Goal: Task Accomplishment & Management: Manage account settings

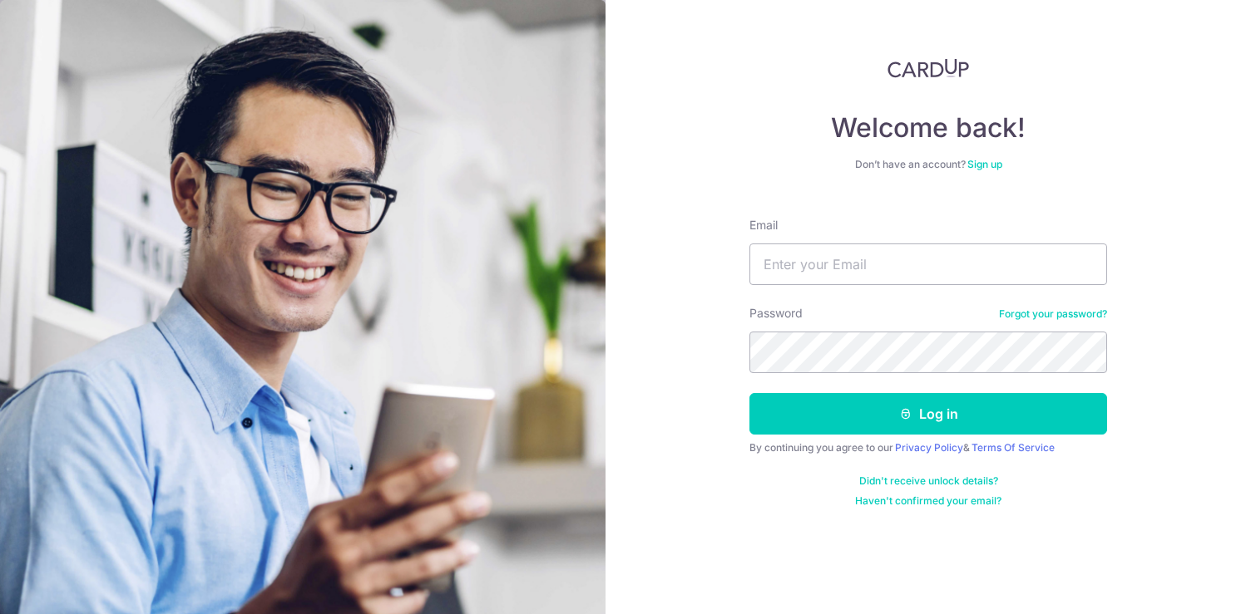
click at [802, 277] on input "Email" at bounding box center [928, 265] width 358 height 42
type input "Chintanrulz@gmail.com"
click at [749, 393] on button "Log in" at bounding box center [928, 414] width 358 height 42
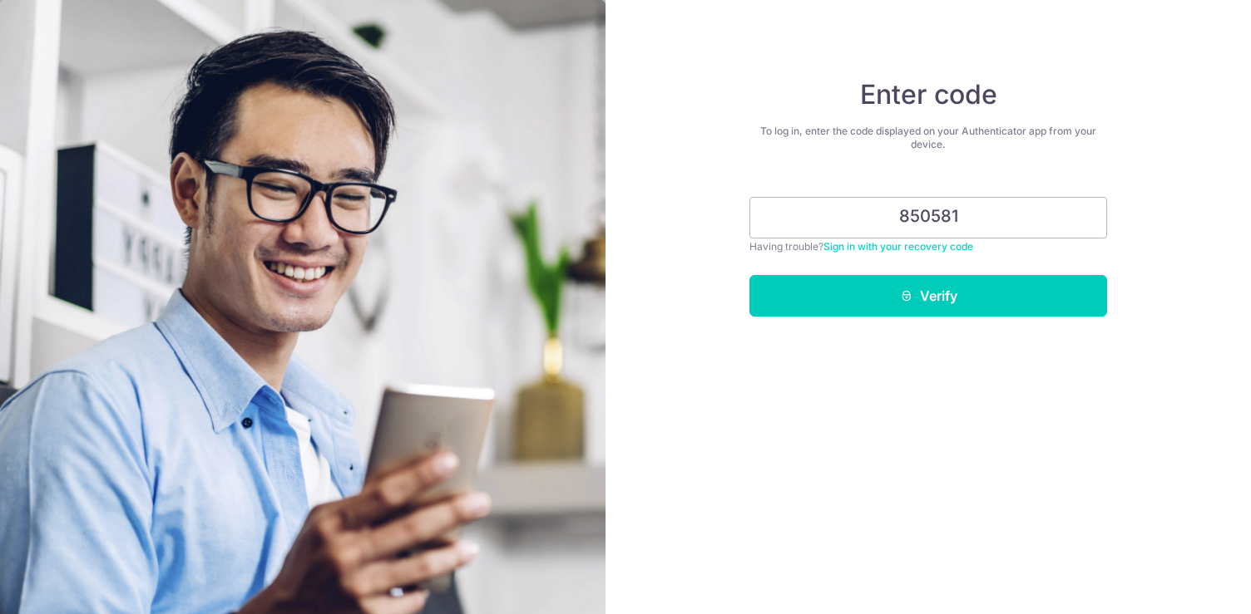
type input "850581"
click at [749, 275] on button "Verify" at bounding box center [928, 296] width 358 height 42
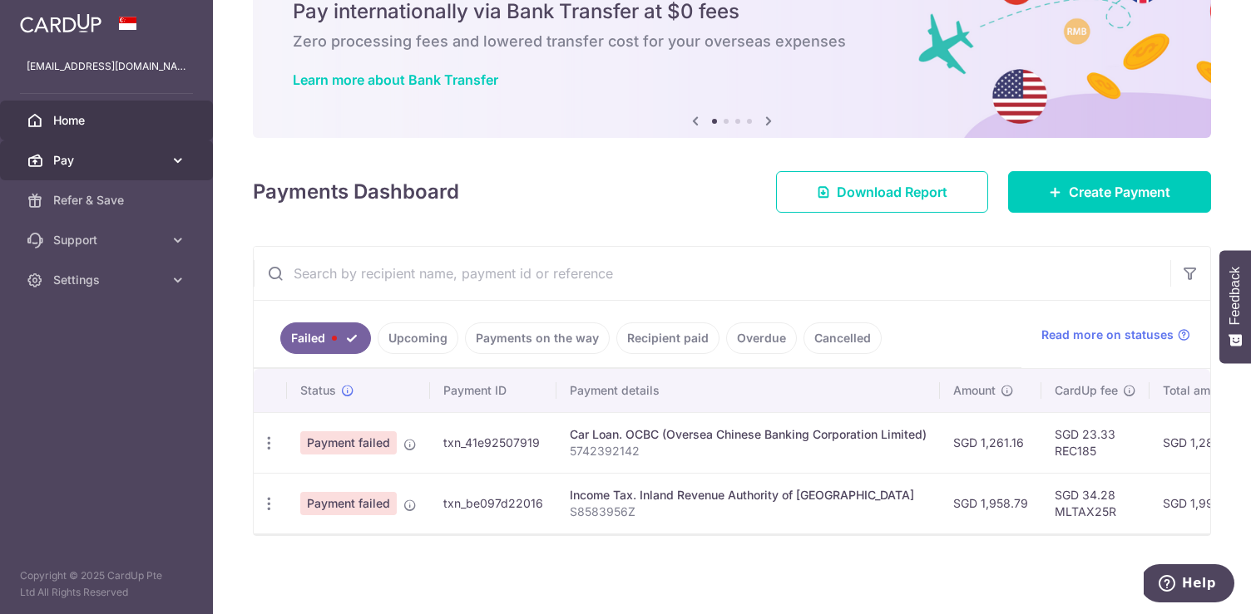
click at [175, 164] on icon at bounding box center [178, 160] width 17 height 17
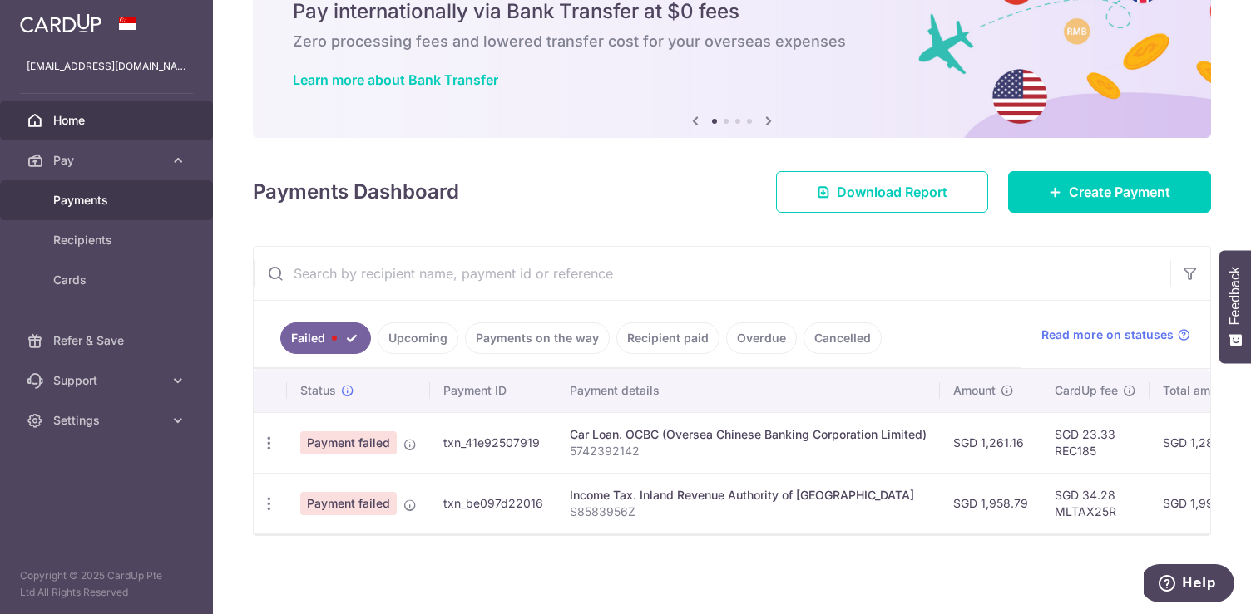
click at [130, 204] on span "Payments" at bounding box center [108, 200] width 110 height 17
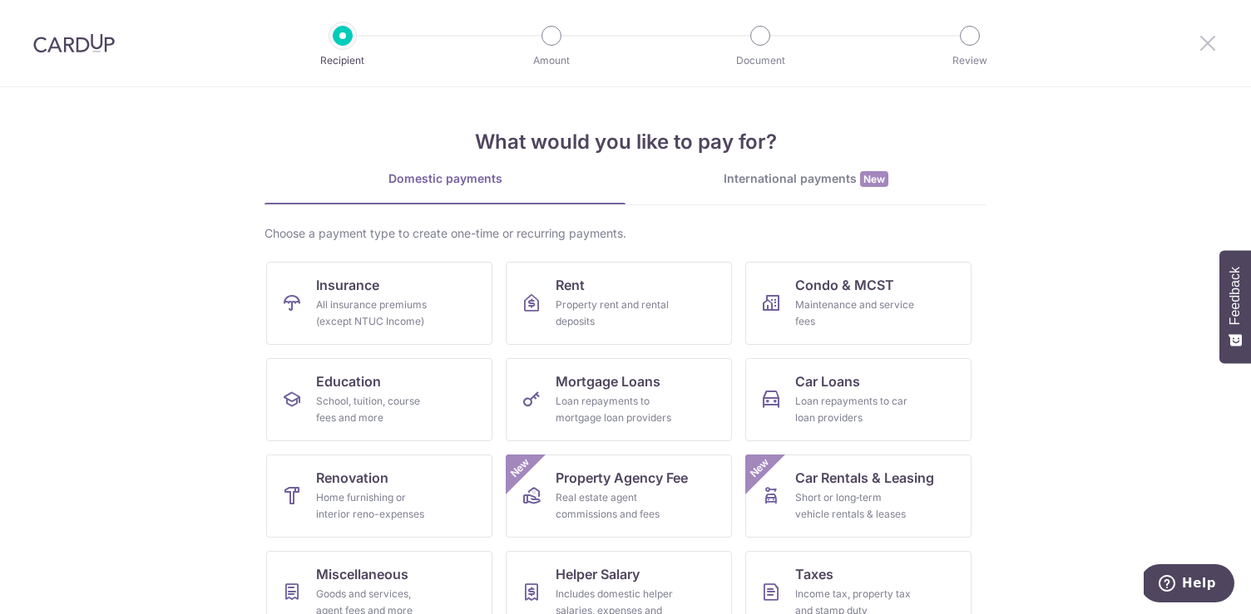
click at [1207, 43] on icon at bounding box center [1207, 42] width 20 height 21
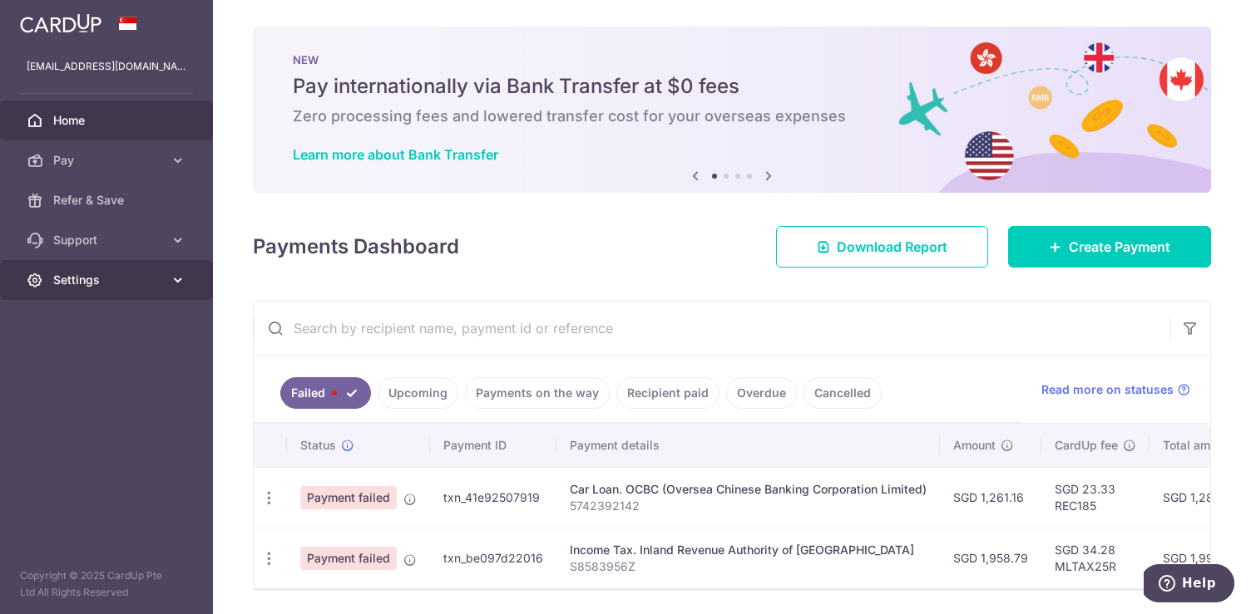
click at [175, 273] on icon at bounding box center [178, 280] width 17 height 17
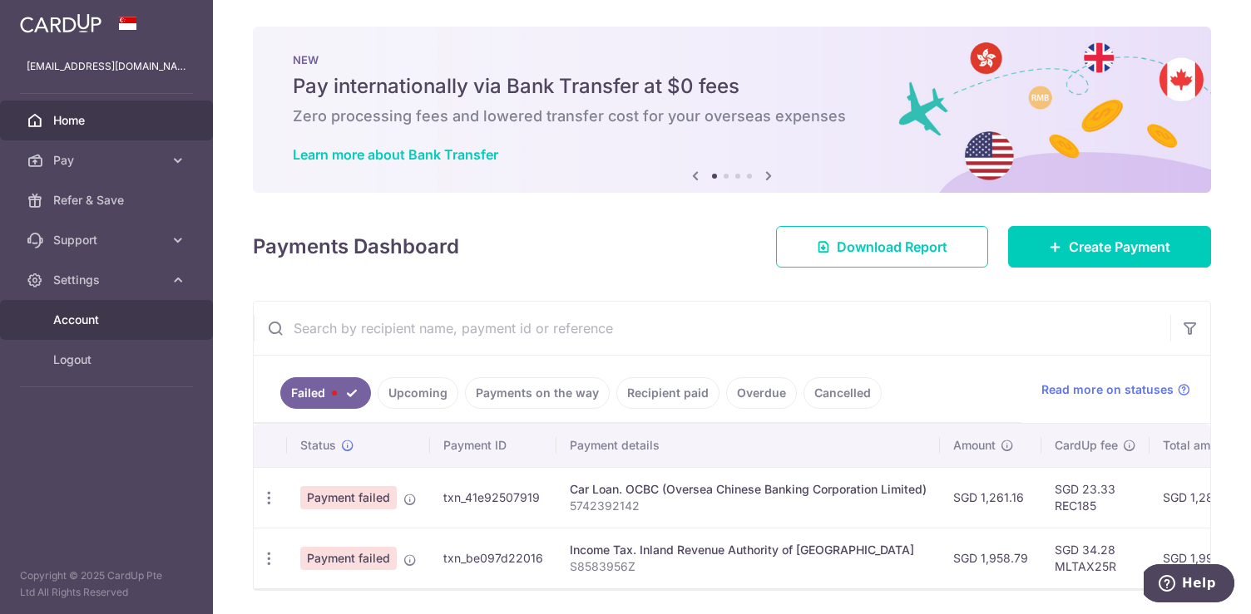
click at [137, 317] on span "Account" at bounding box center [108, 320] width 110 height 17
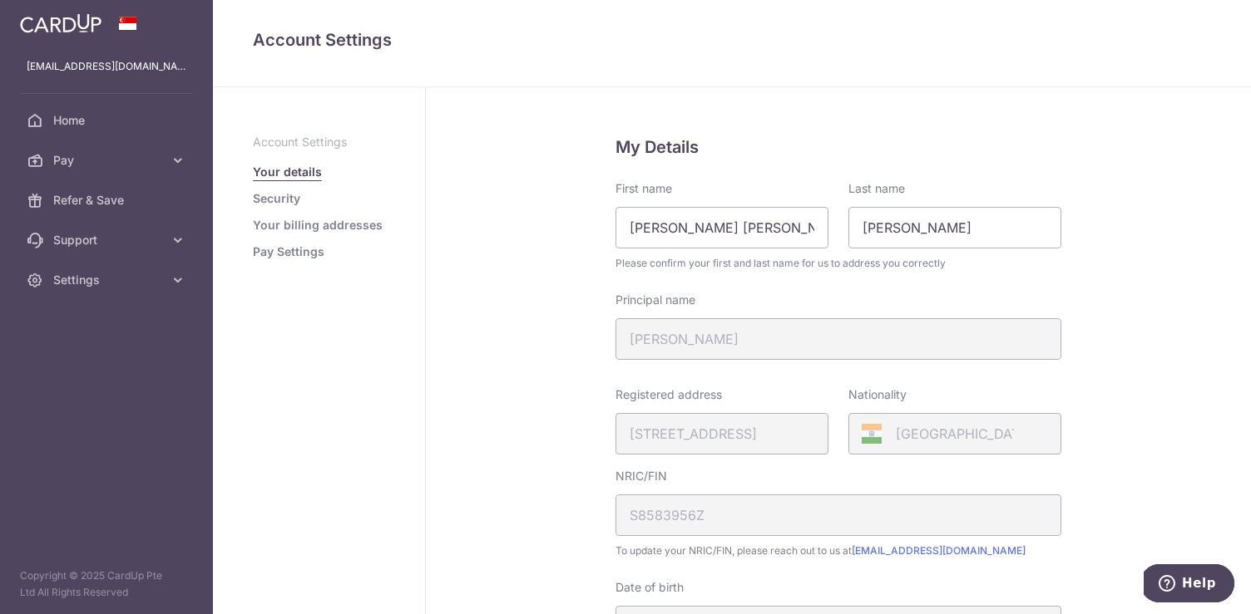
click at [309, 250] on link "Pay Settings" at bounding box center [289, 252] width 72 height 17
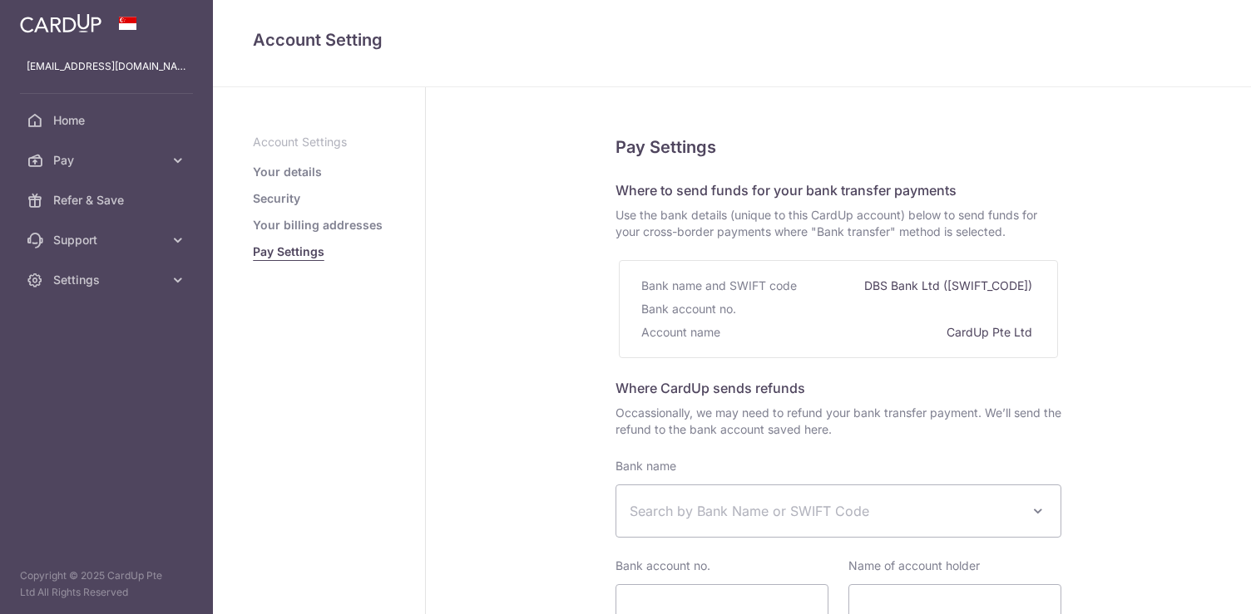
select select
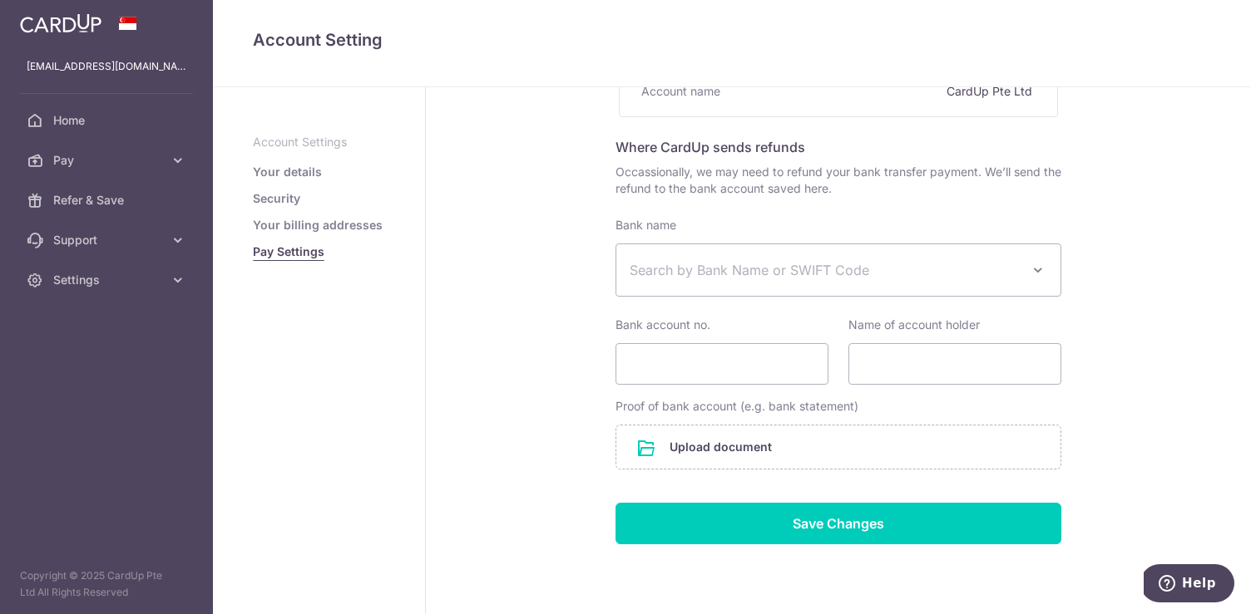
scroll to position [296, 0]
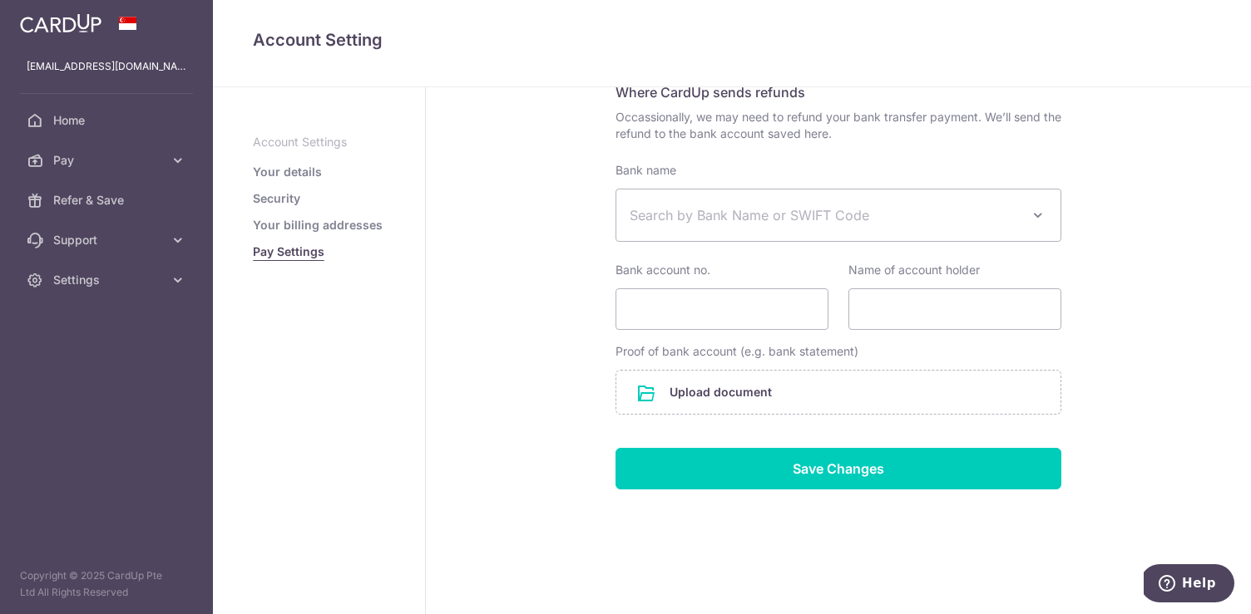
click at [287, 200] on link "Security" at bounding box center [276, 198] width 47 height 17
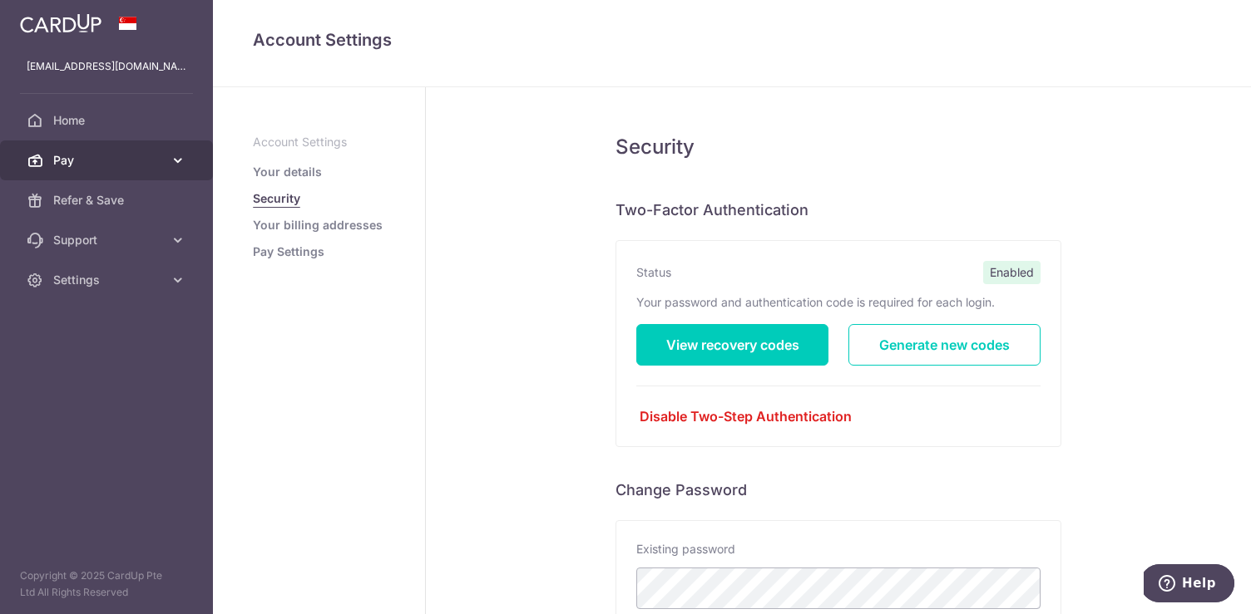
click at [117, 160] on span "Pay" at bounding box center [108, 160] width 110 height 17
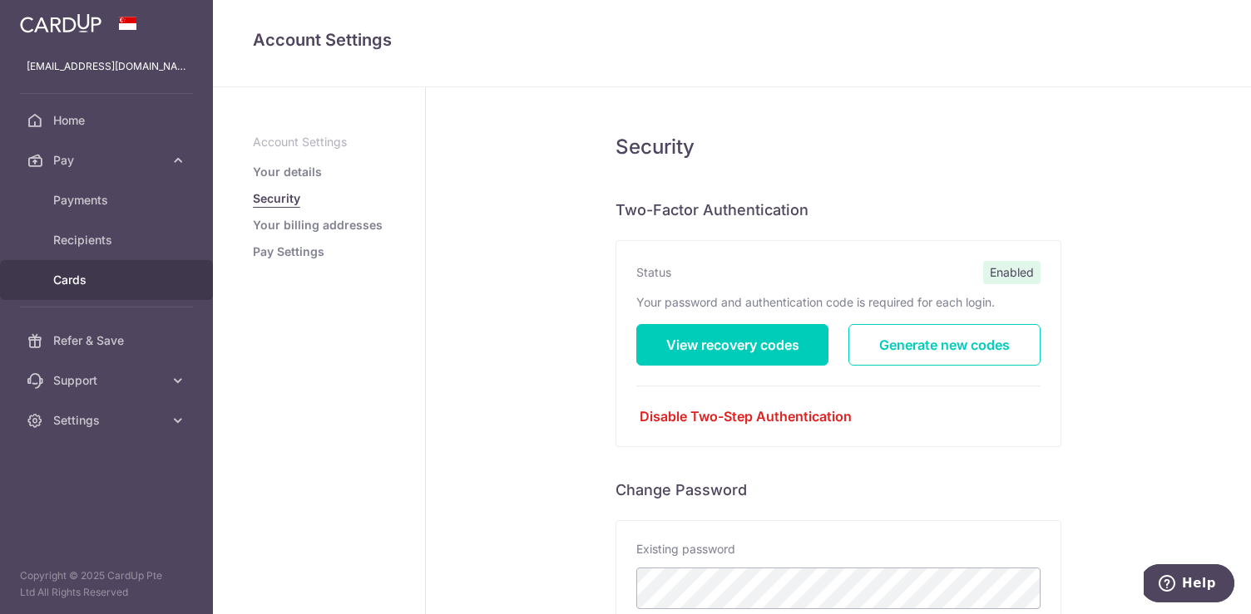
click at [96, 271] on link "Cards" at bounding box center [106, 280] width 213 height 40
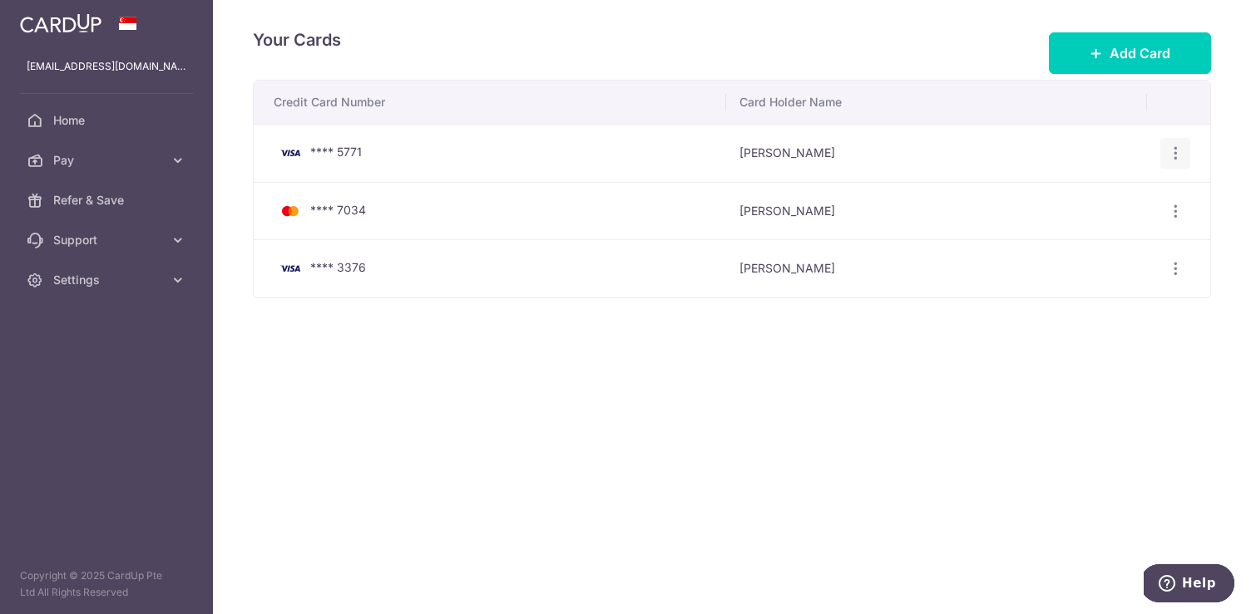
click at [1174, 151] on icon "button" at bounding box center [1175, 153] width 17 height 17
click at [1083, 245] on span "Delete" at bounding box center [1119, 239] width 113 height 20
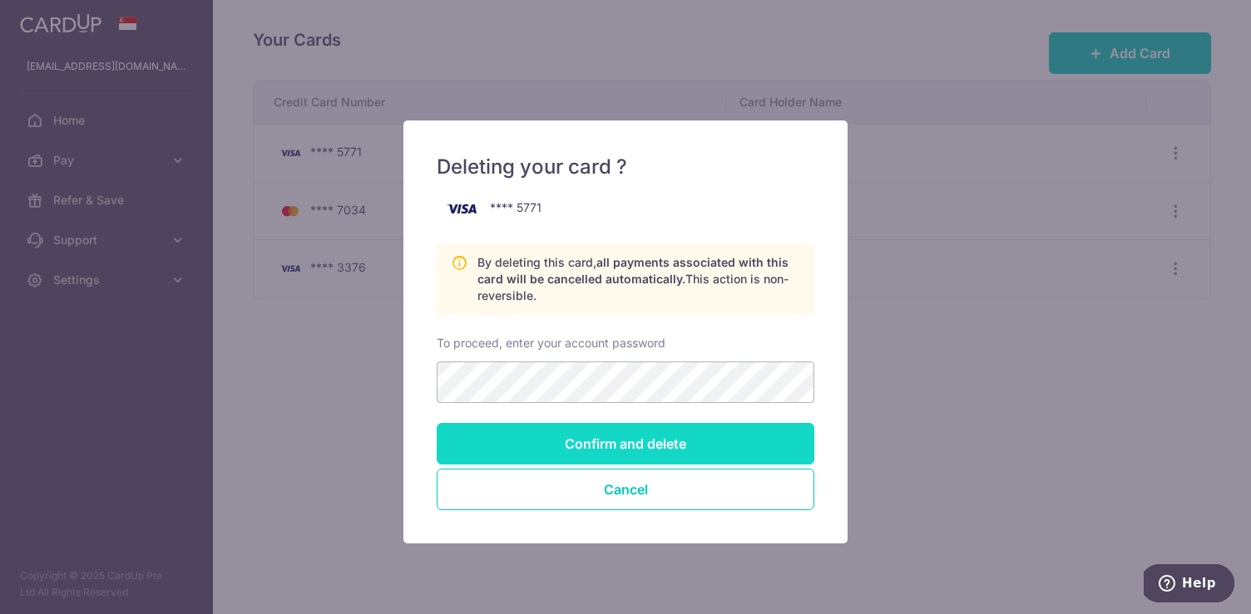
click at [696, 433] on input "Confirm and delete" at bounding box center [625, 444] width 377 height 42
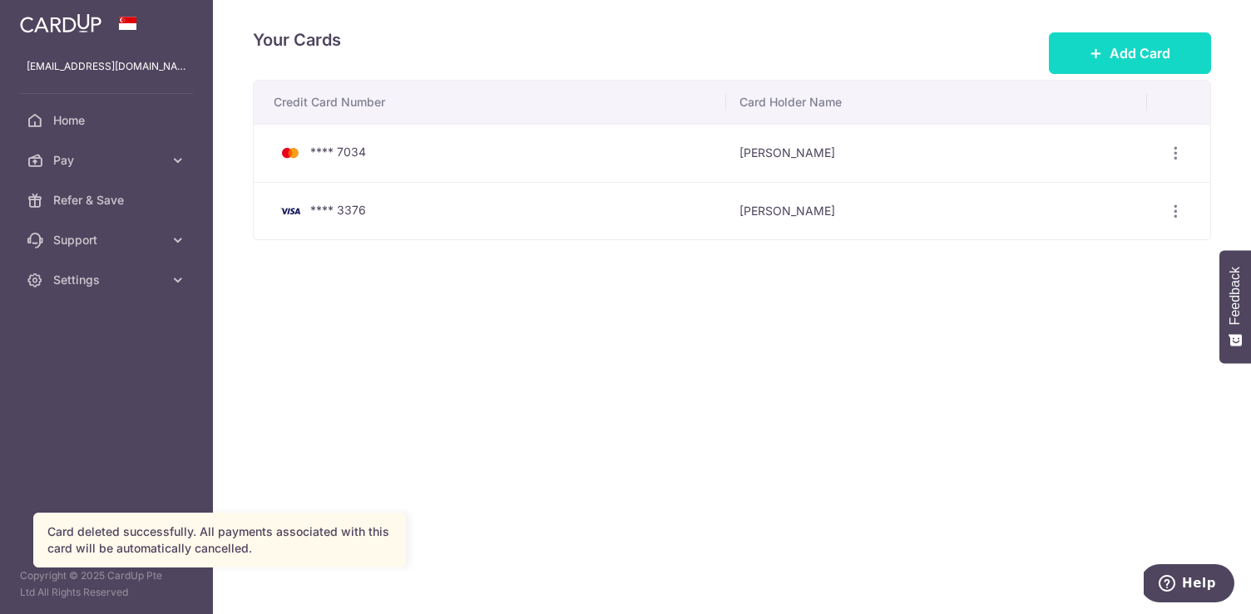
click at [1103, 46] on button "Add Card" at bounding box center [1130, 53] width 162 height 42
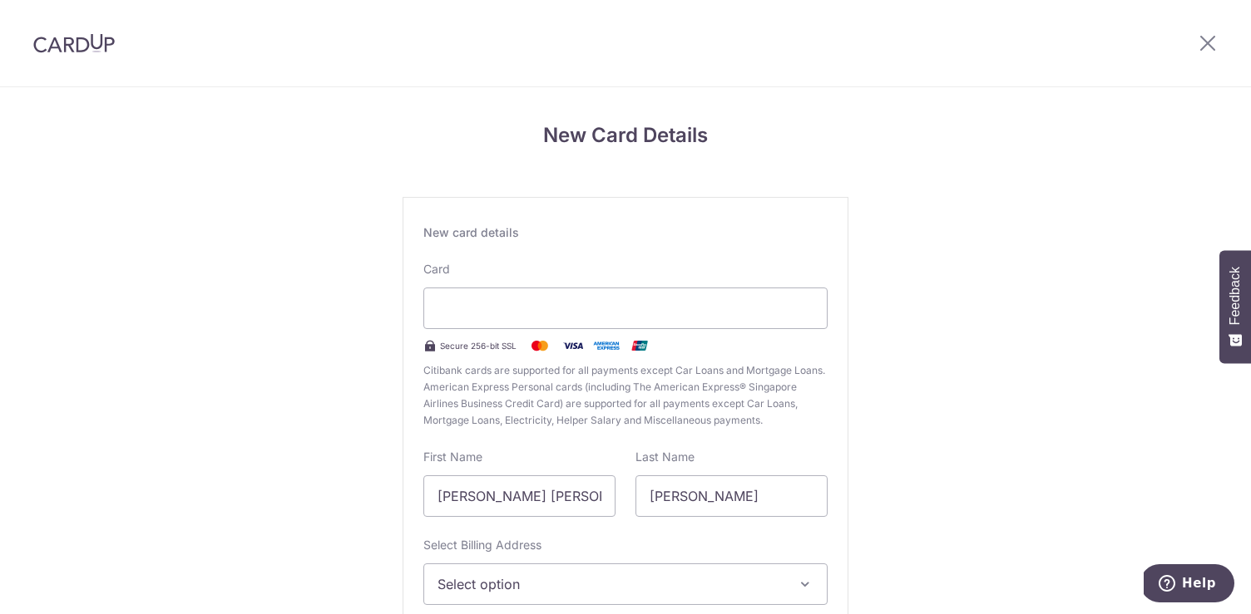
scroll to position [171, 0]
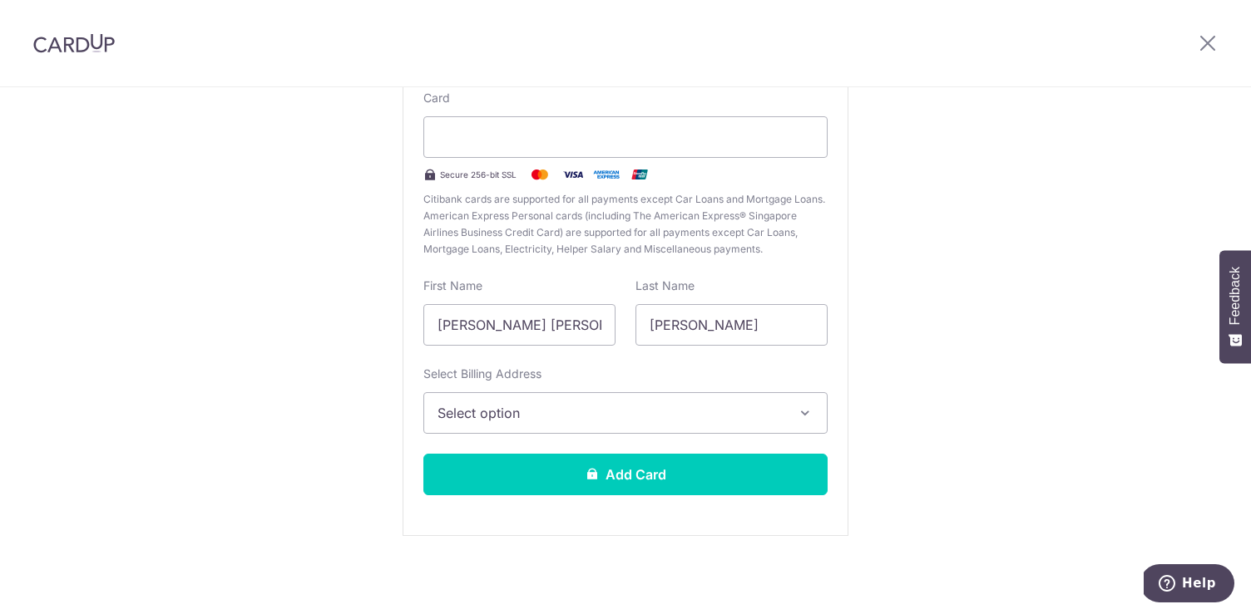
click at [659, 420] on span "Select option" at bounding box center [610, 413] width 346 height 20
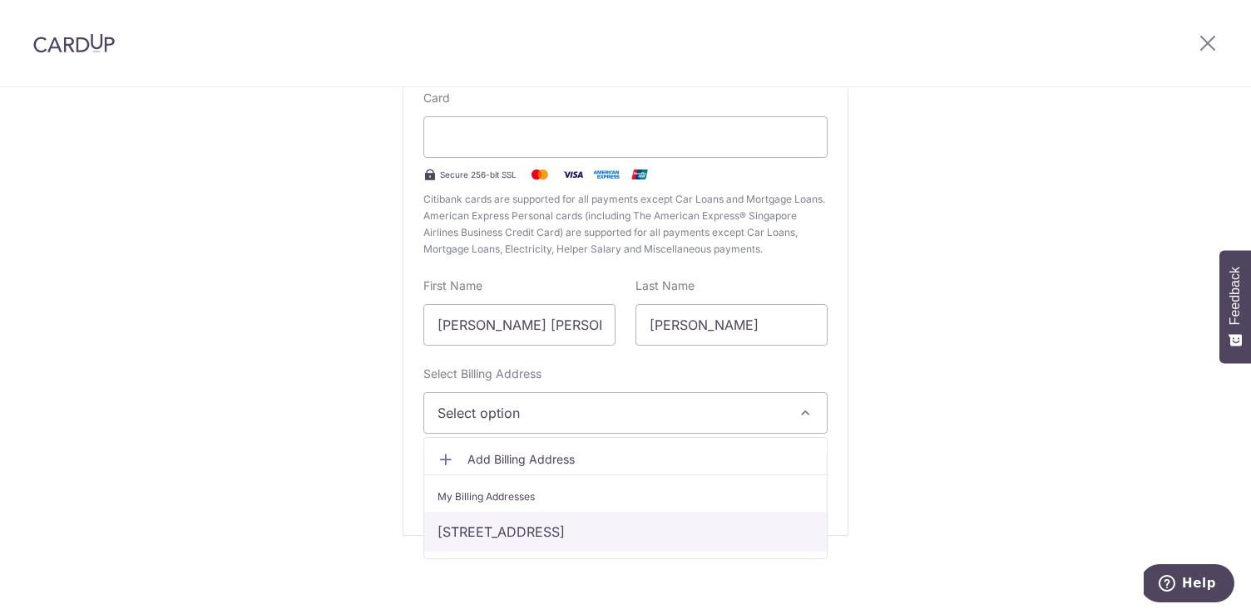
click at [622, 535] on link "[STREET_ADDRESS]" at bounding box center [625, 532] width 402 height 40
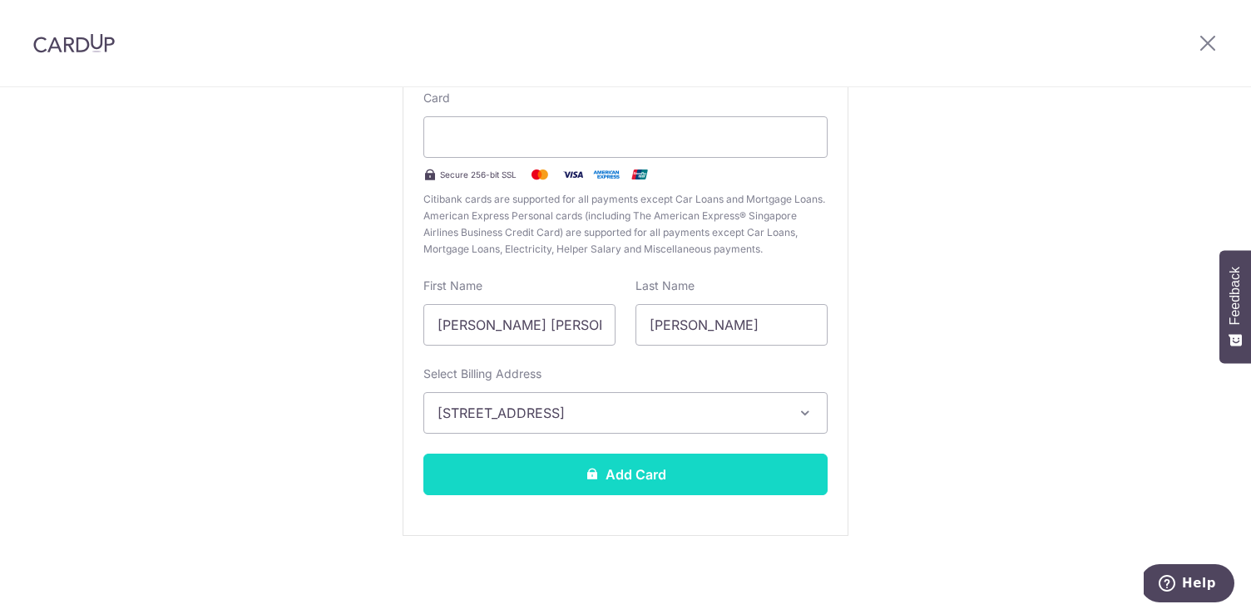
click at [646, 485] on button "Add Card" at bounding box center [625, 475] width 404 height 42
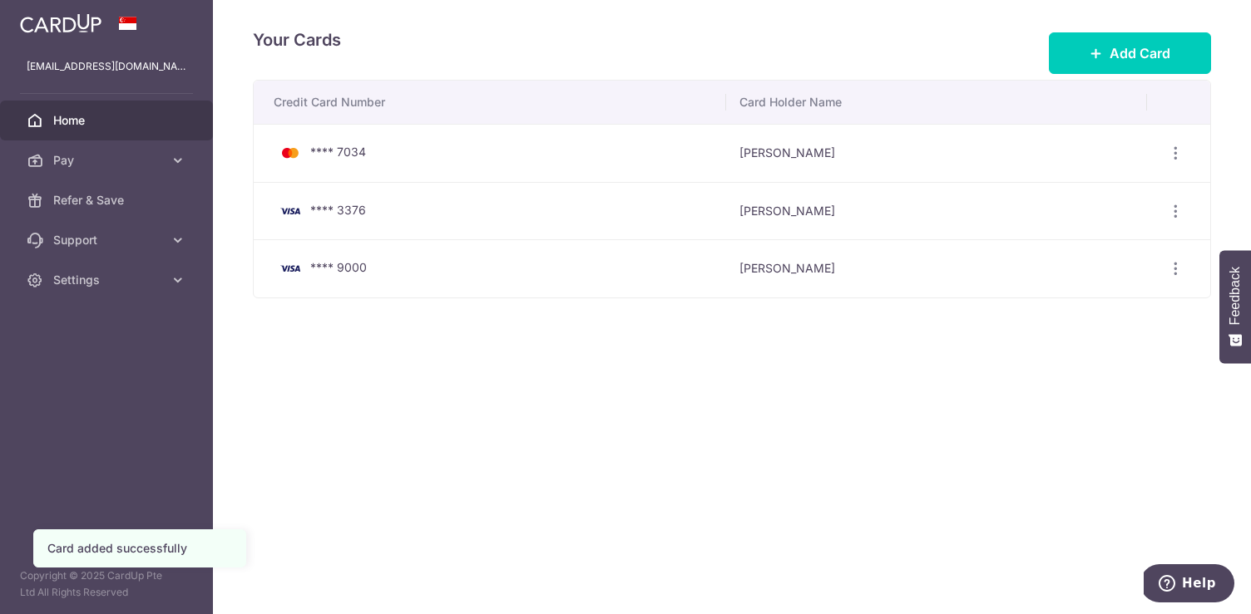
click at [111, 121] on span "Home" at bounding box center [108, 120] width 110 height 17
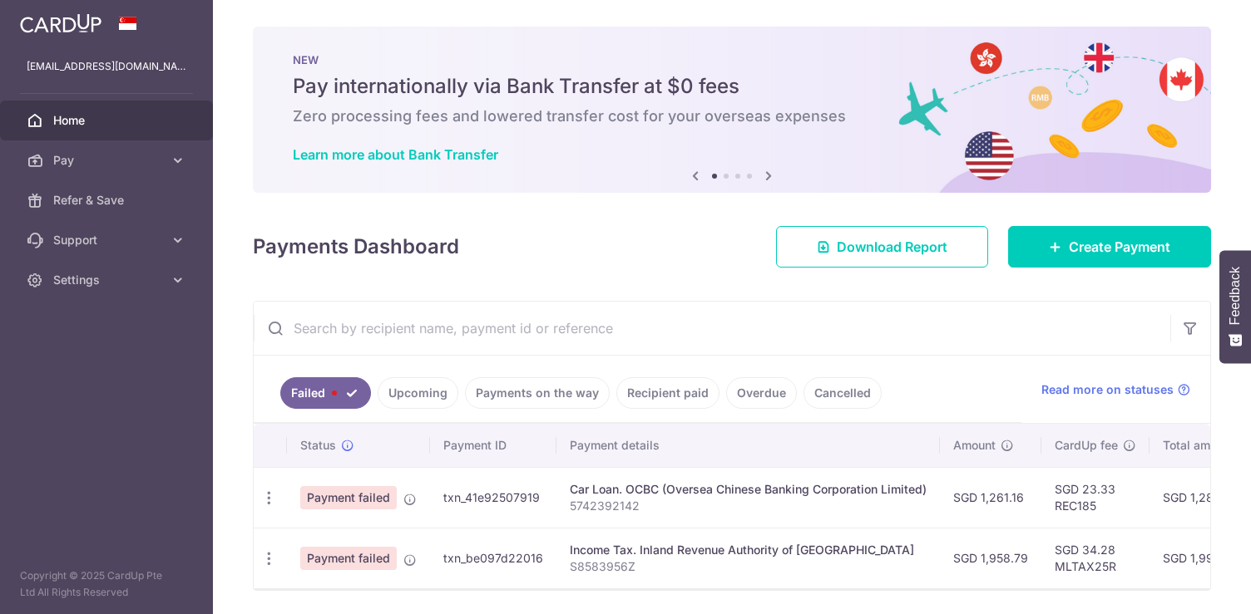
scroll to position [75, 0]
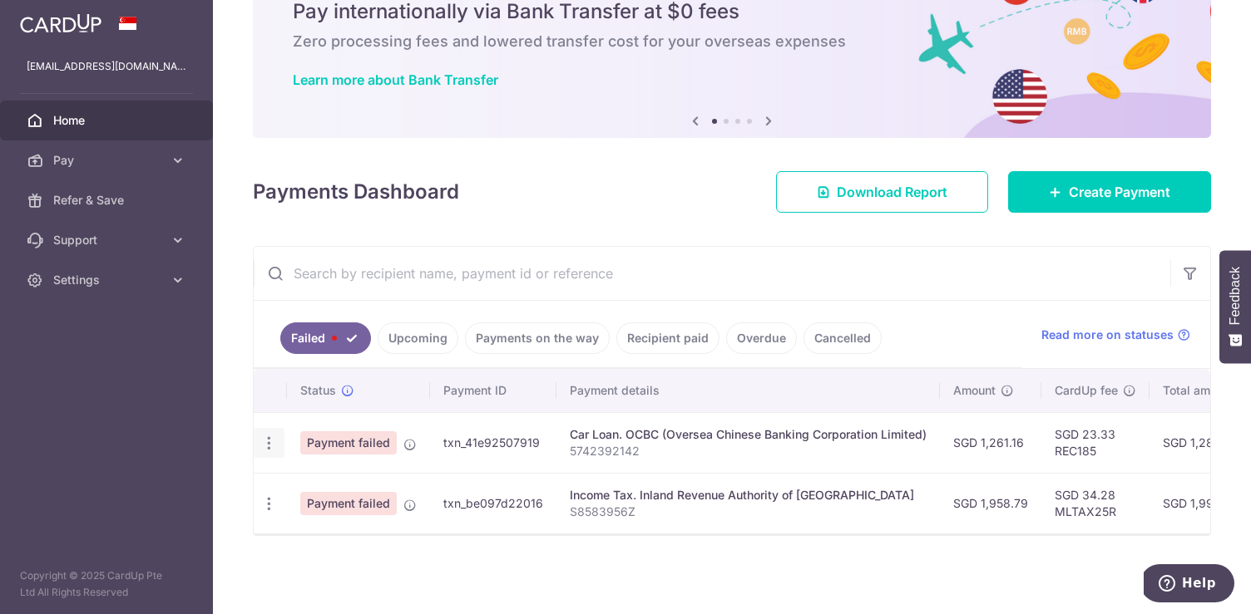
click at [273, 442] on icon "button" at bounding box center [268, 443] width 17 height 17
click at [320, 488] on span "Update payment" at bounding box center [357, 489] width 113 height 20
radio input "true"
type input "1,261.16"
type input "5742392142"
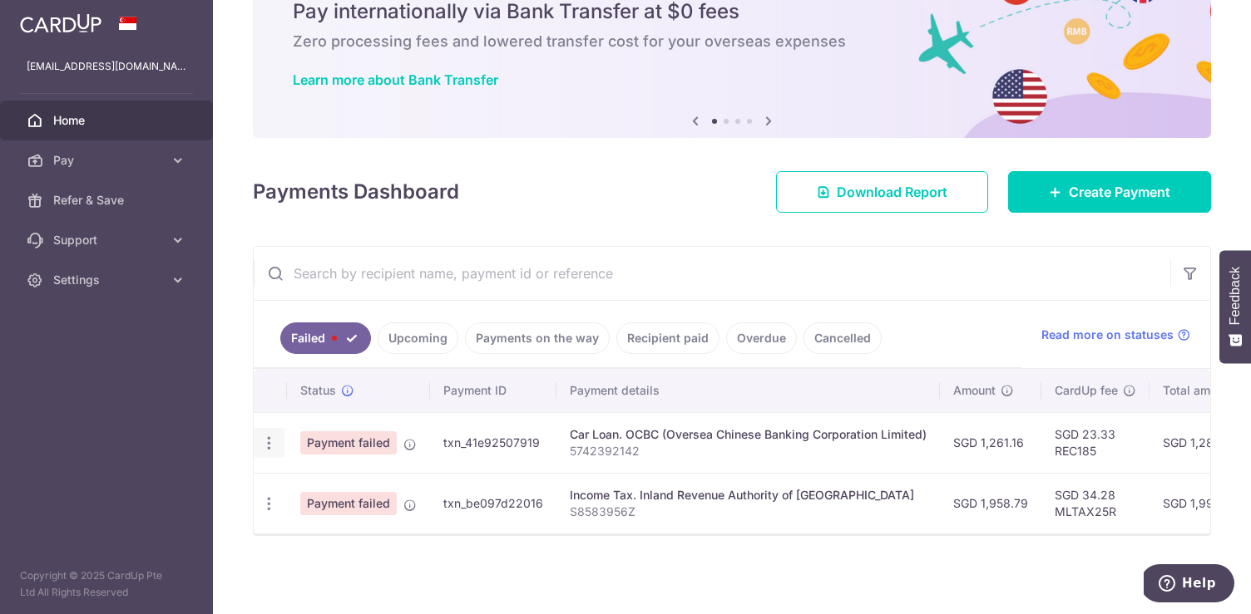
type input "REC185"
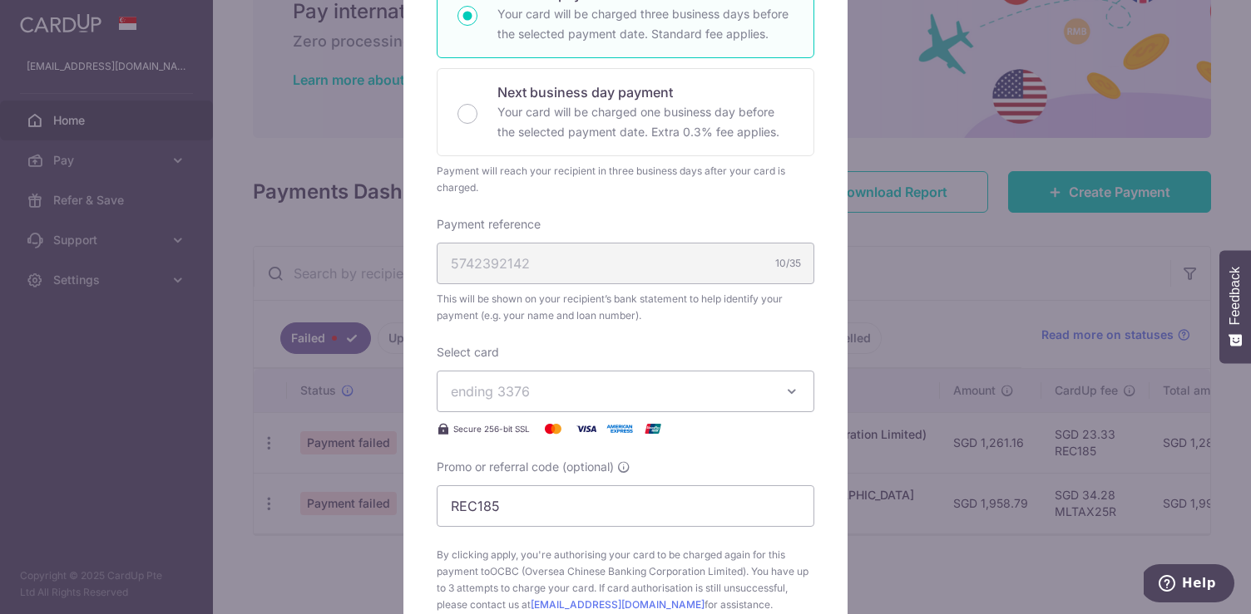
scroll to position [328, 0]
click at [516, 387] on span "ending 3376" at bounding box center [490, 389] width 79 height 17
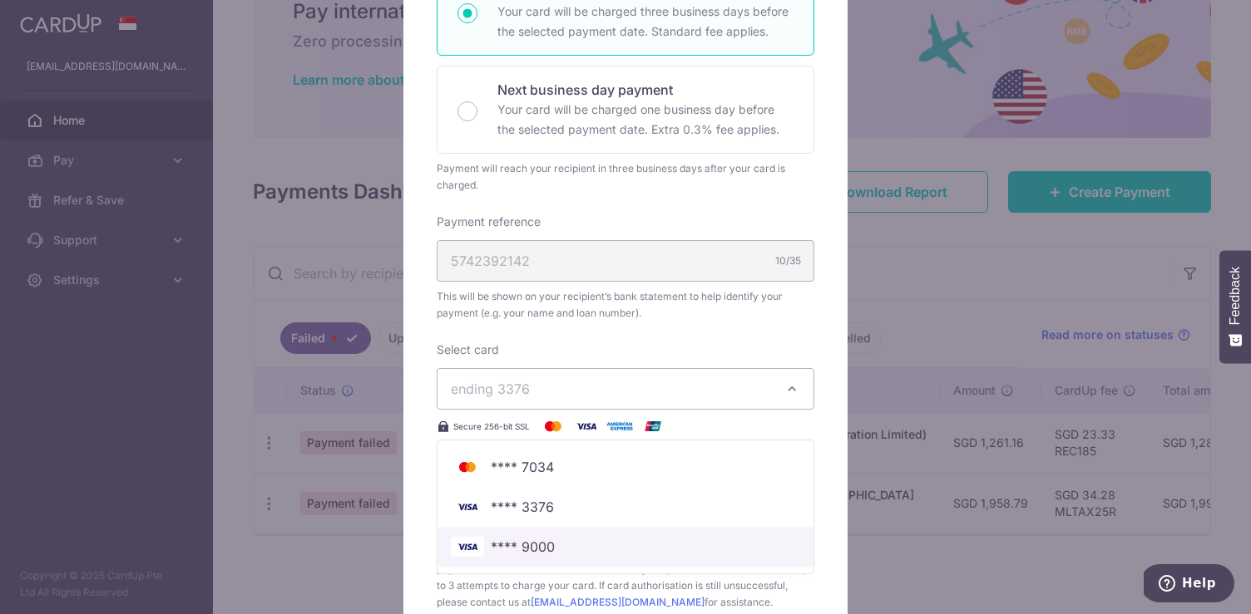
click at [534, 537] on span "**** 9000" at bounding box center [523, 547] width 64 height 20
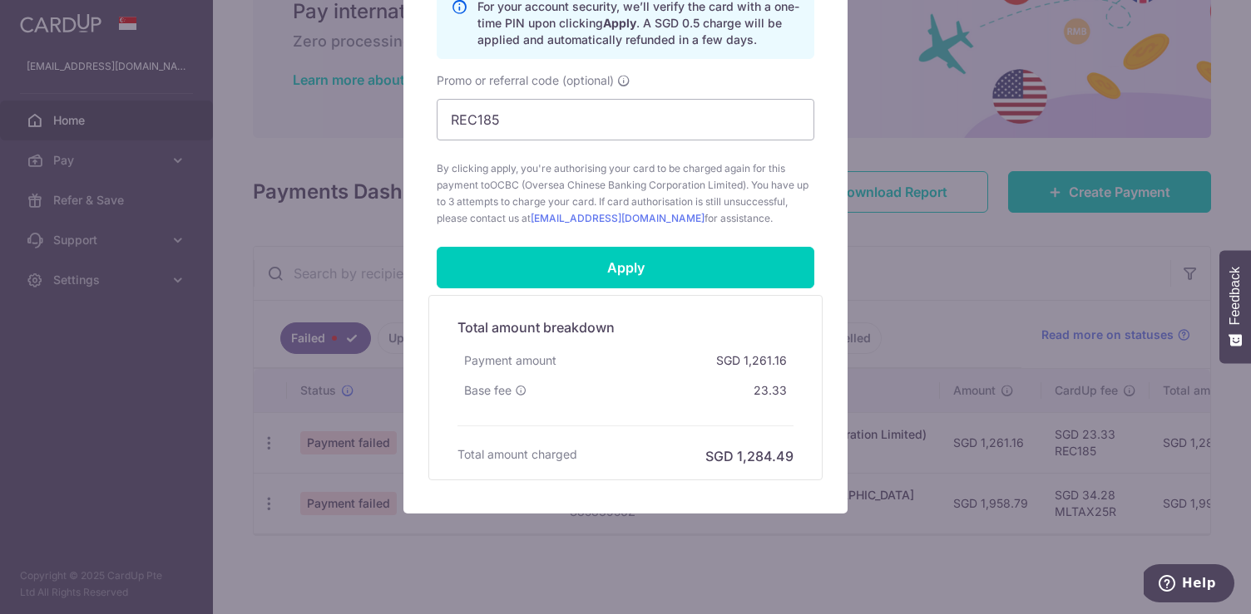
scroll to position [817, 0]
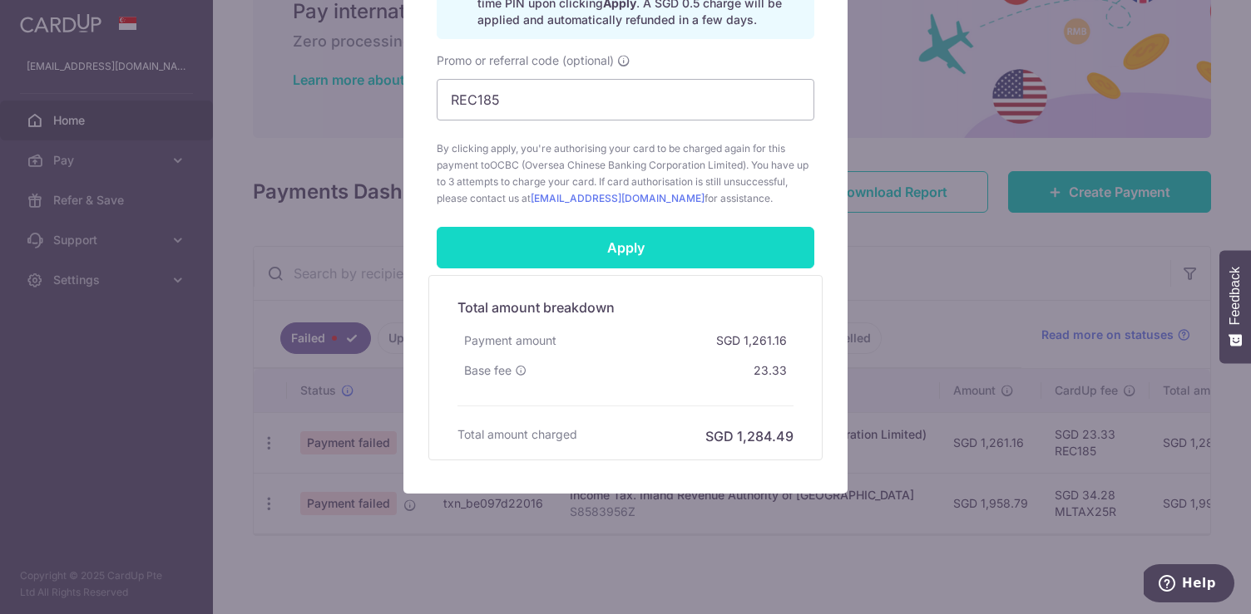
click at [607, 259] on input "Apply" at bounding box center [625, 248] width 377 height 42
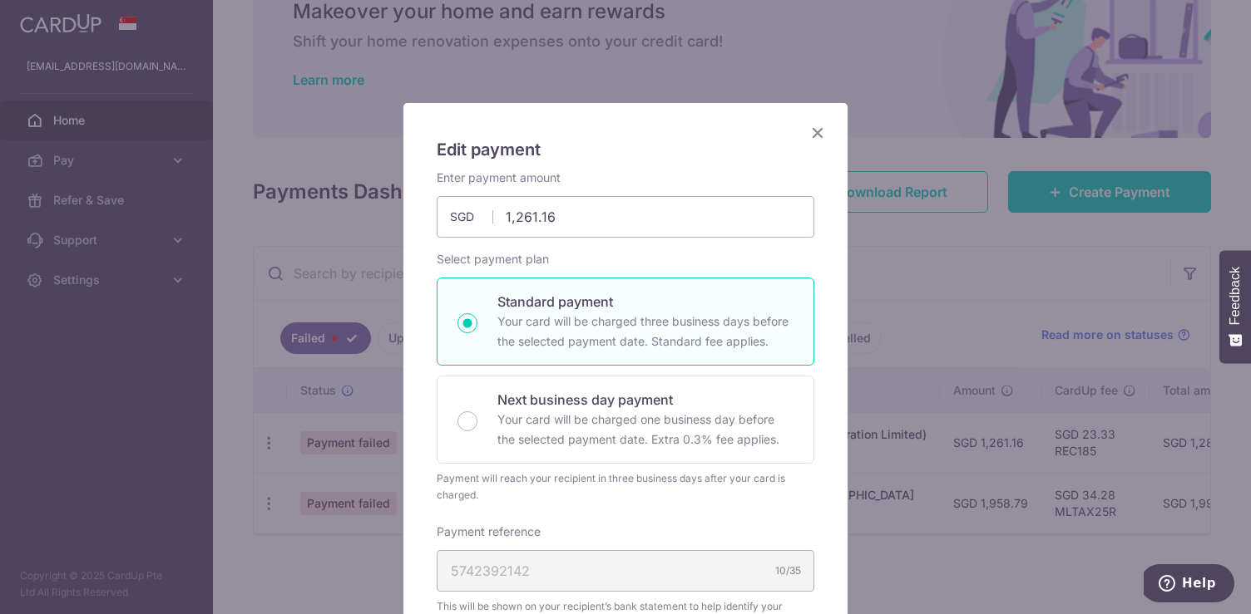
scroll to position [0, 0]
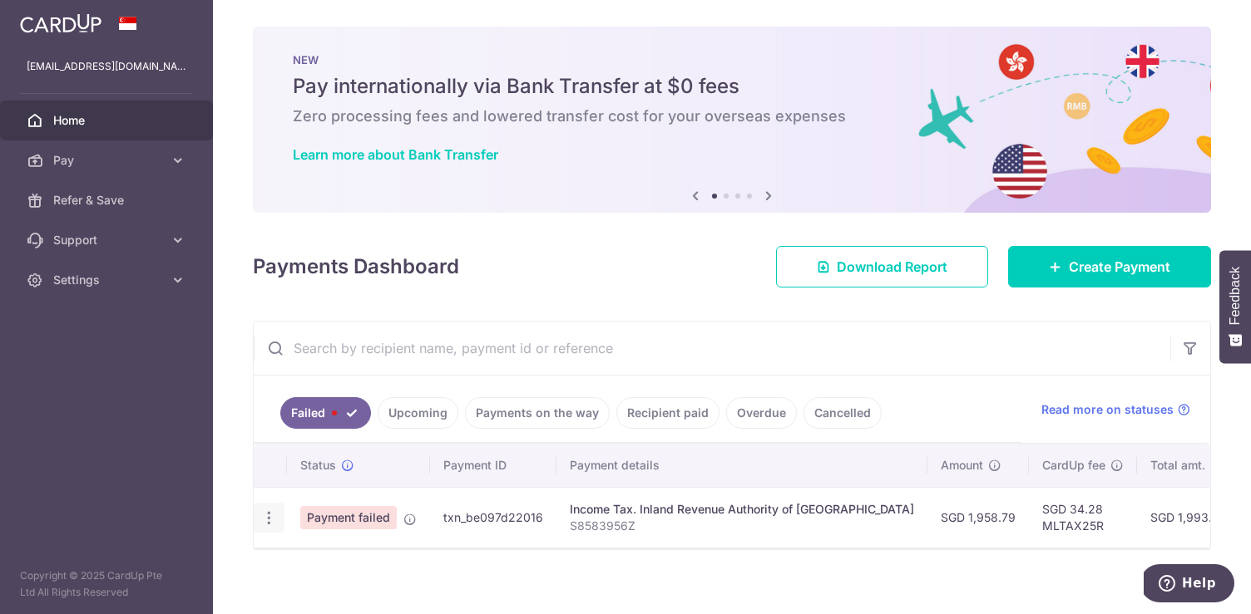
click at [271, 521] on icon "button" at bounding box center [268, 518] width 17 height 17
click at [324, 563] on span "Update payment" at bounding box center [357, 564] width 113 height 20
radio input "true"
type input "1,958.79"
type input "S8583956Z"
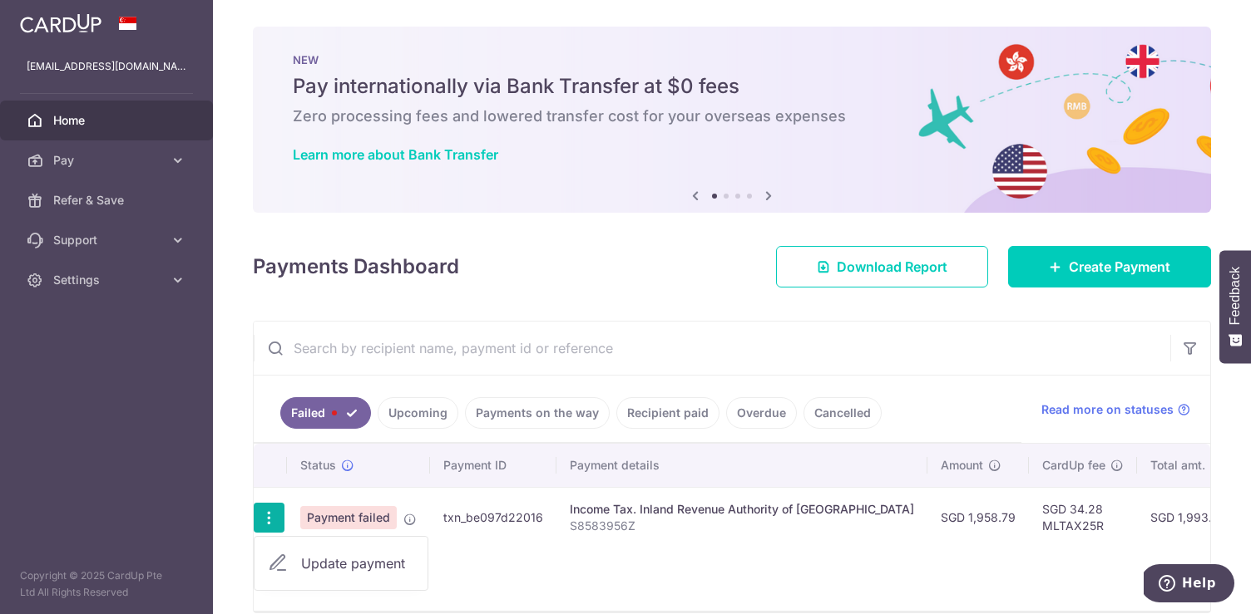
type input "MLTAX25R"
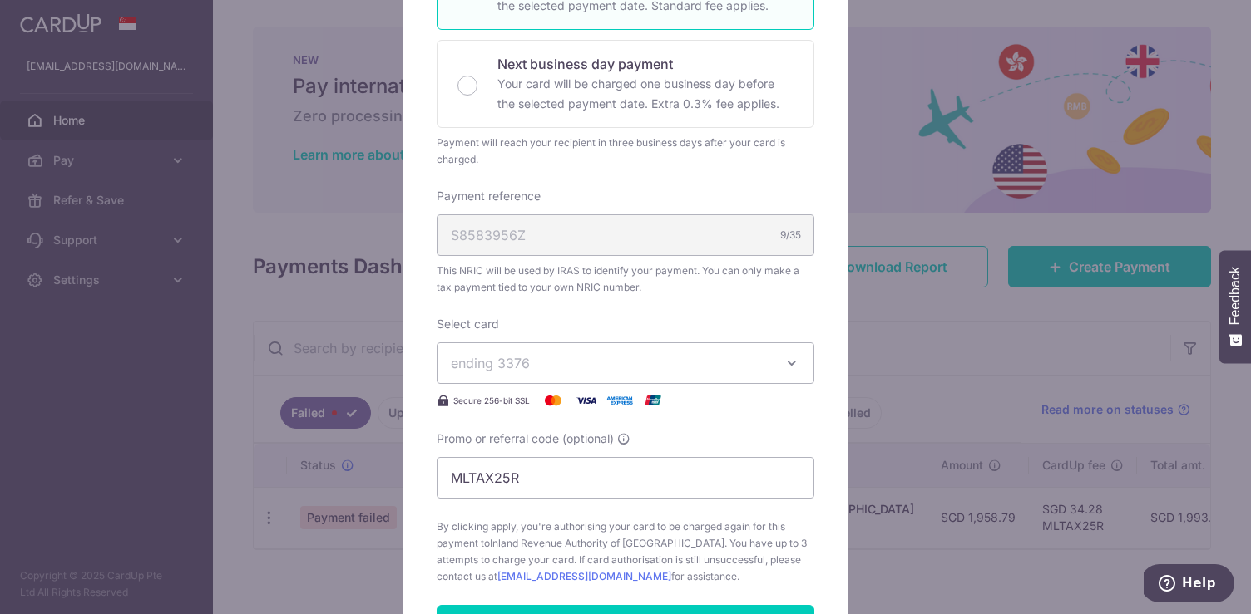
scroll to position [355, 0]
click at [663, 359] on span "ending 3376" at bounding box center [610, 362] width 319 height 20
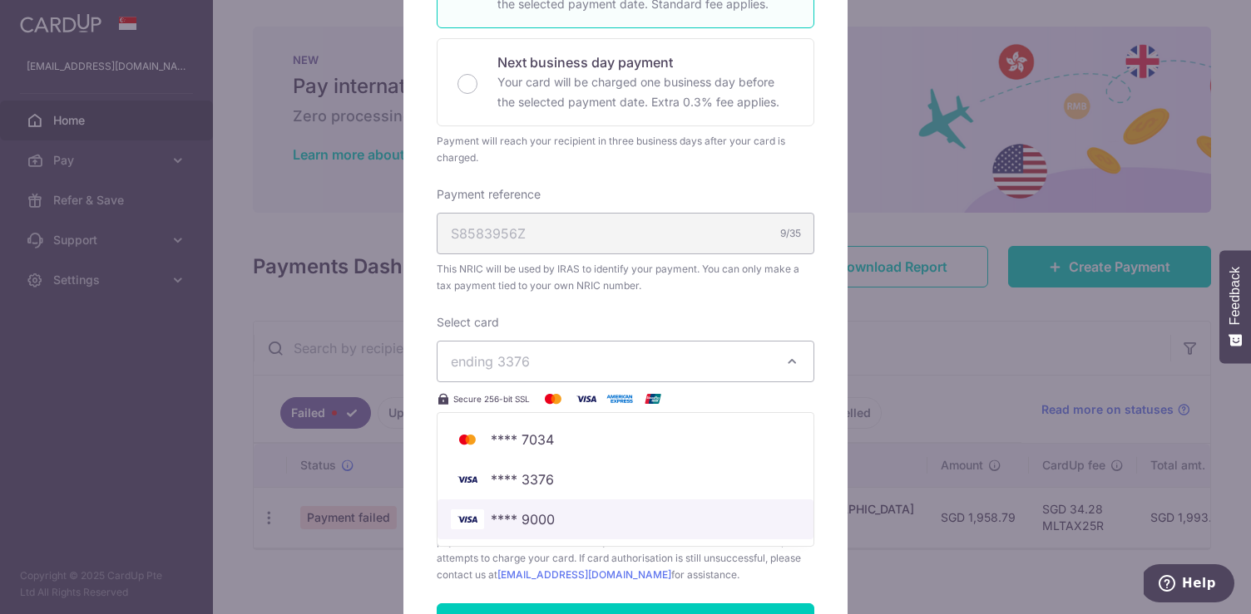
click at [598, 514] on span "**** 9000" at bounding box center [625, 520] width 349 height 20
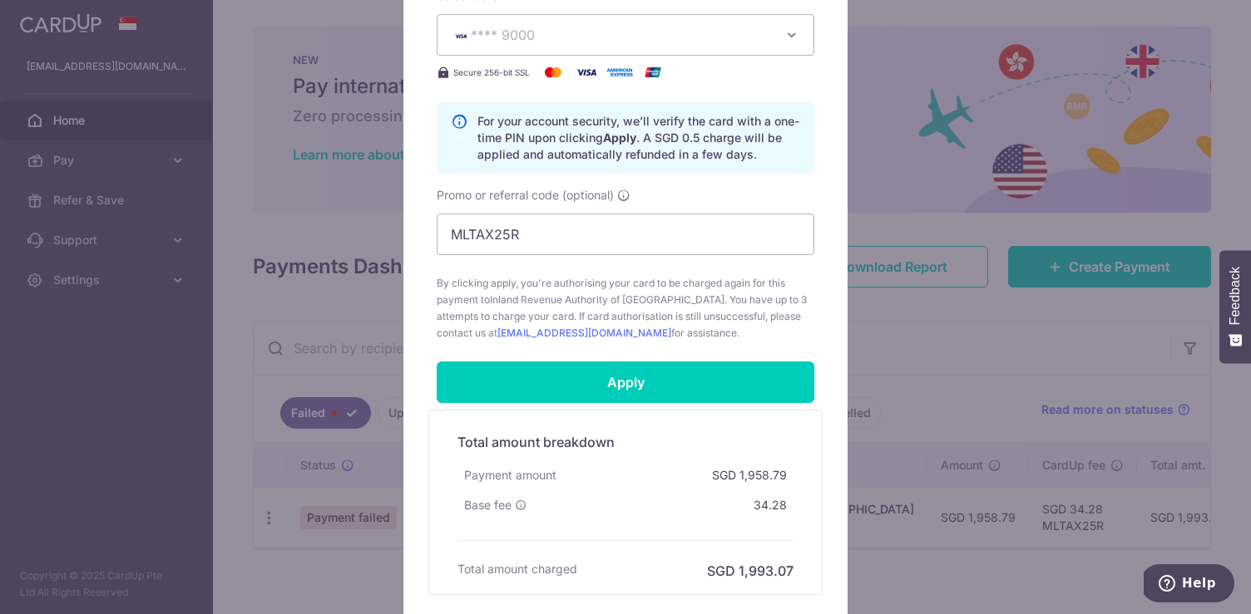
scroll to position [692, 0]
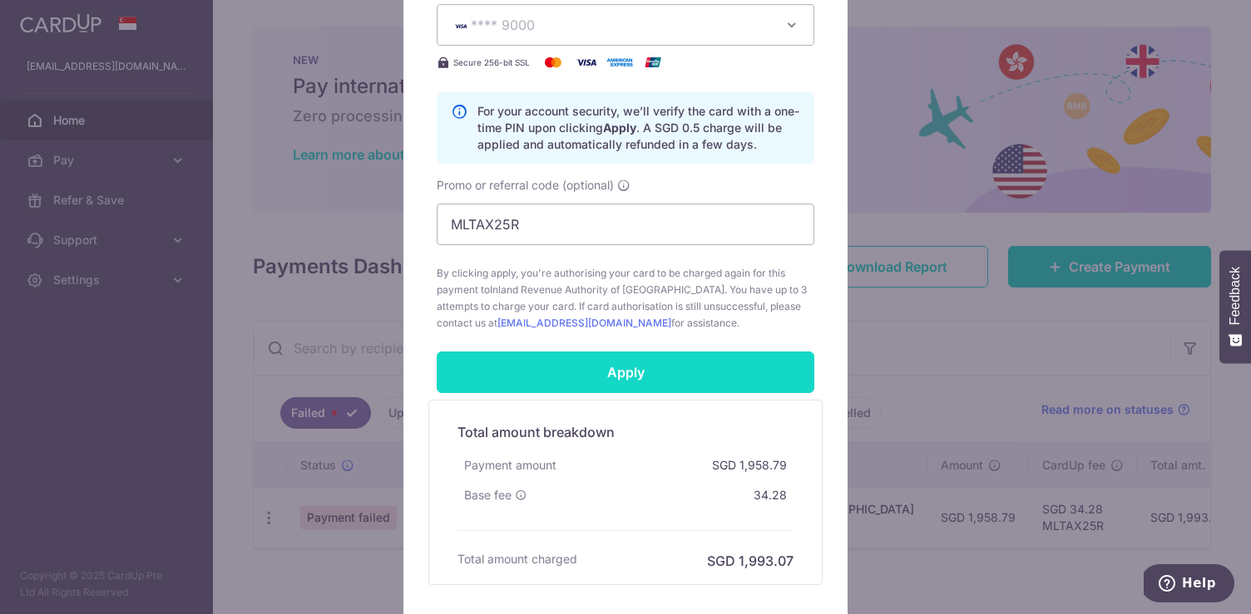
click at [650, 373] on input "Apply" at bounding box center [625, 373] width 377 height 42
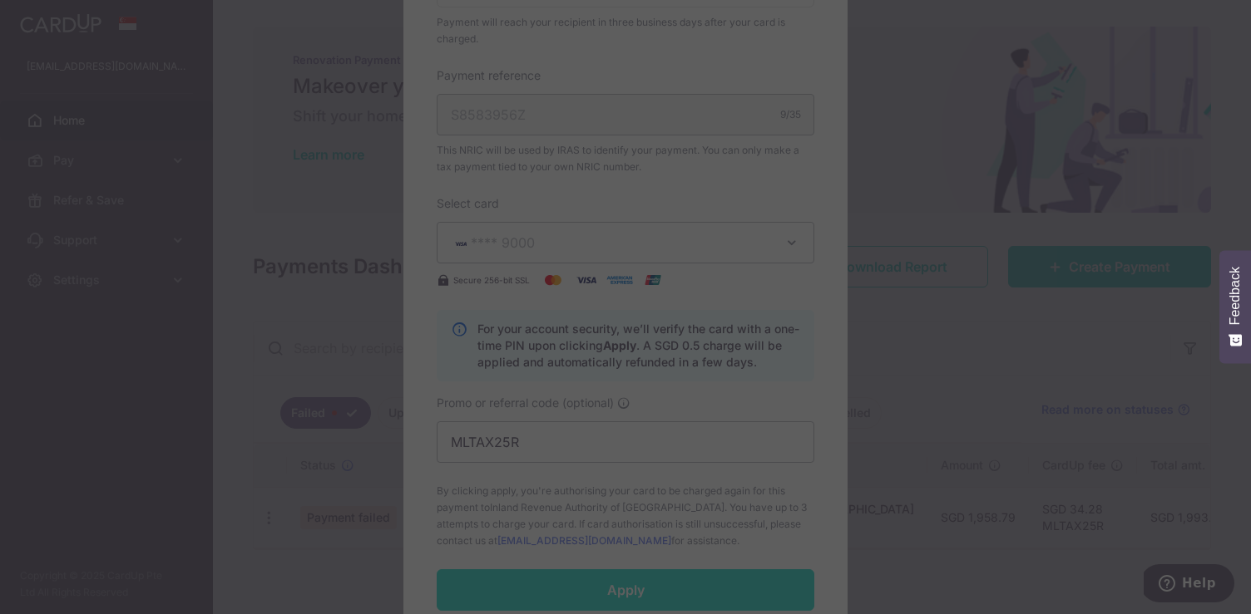
scroll to position [471, 0]
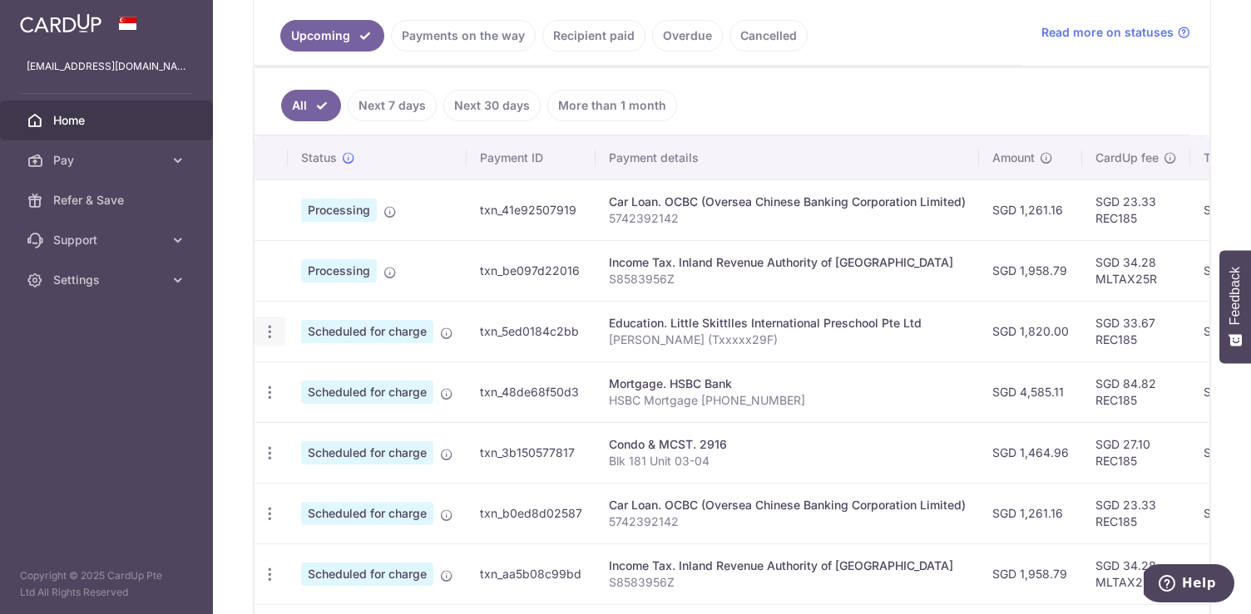
click at [267, 330] on icon "button" at bounding box center [269, 331] width 17 height 17
click at [322, 377] on span "Update payment" at bounding box center [358, 378] width 113 height 20
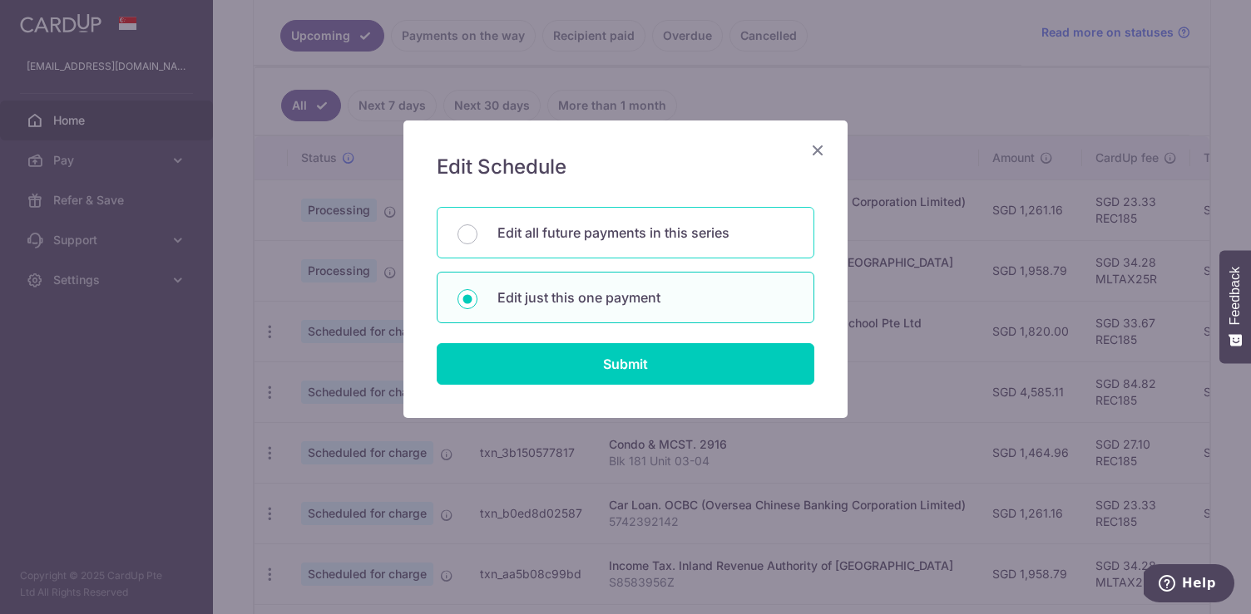
click at [624, 233] on p "Edit all future payments in this series" at bounding box center [645, 233] width 296 height 20
click at [477, 233] on input "Edit all future payments in this series" at bounding box center [467, 235] width 20 height 20
radio input "true"
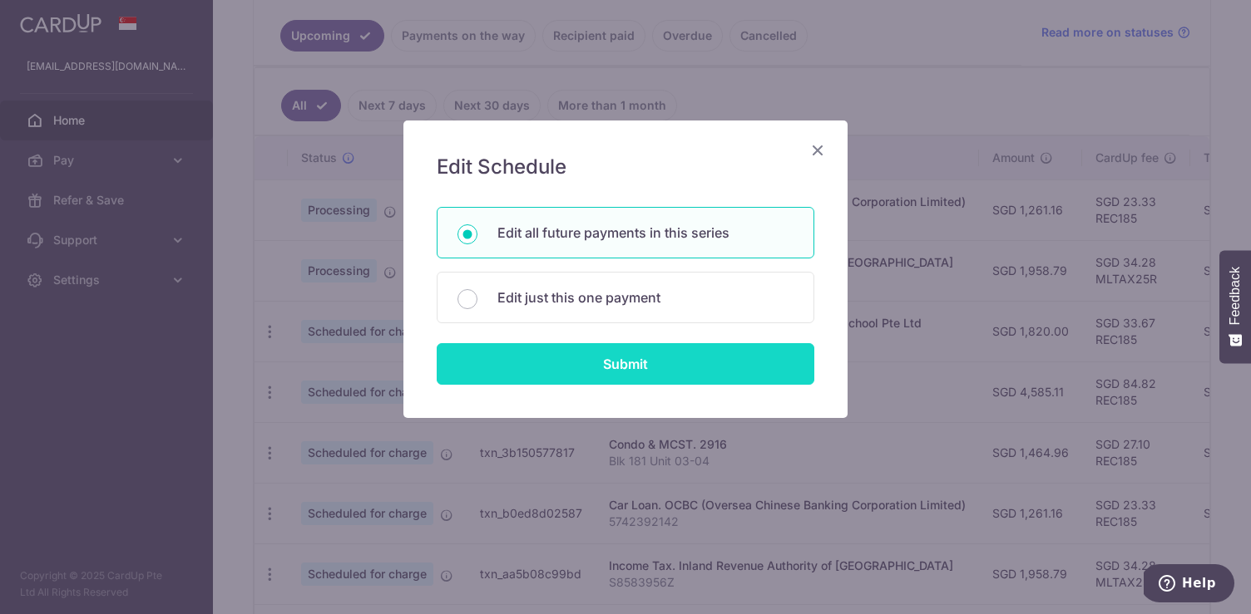
click at [615, 363] on input "Submit" at bounding box center [625, 364] width 377 height 42
radio input "true"
type input "1,820.00"
type input "[PERSON_NAME] (Txxxxx29F)"
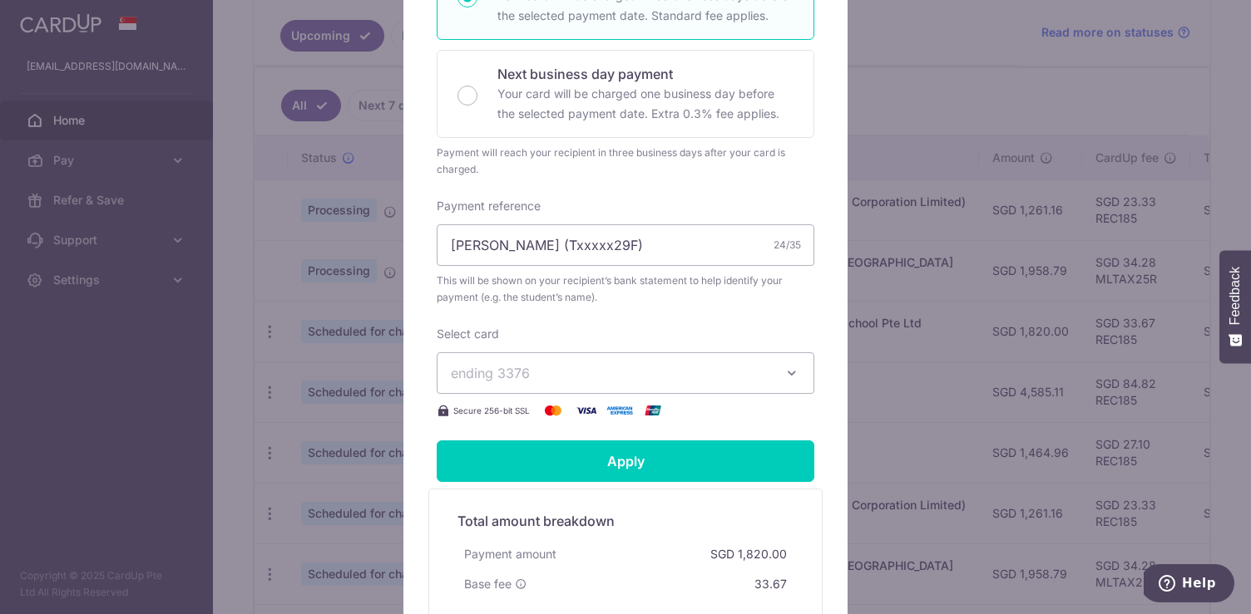
scroll to position [426, 0]
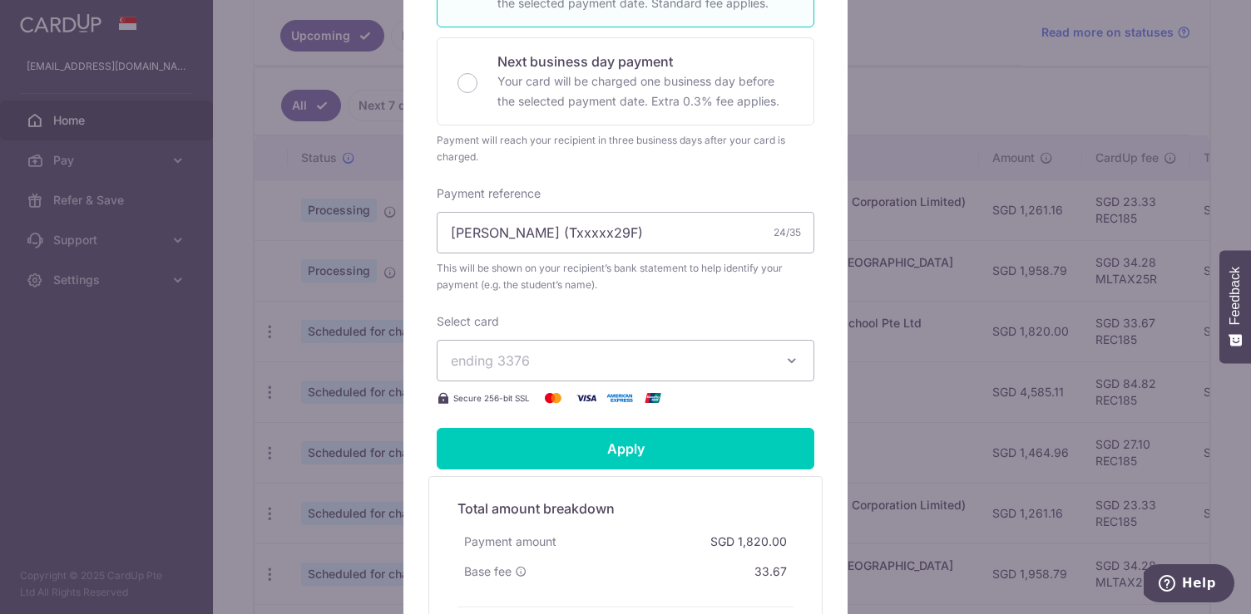
click at [639, 370] on span "ending 3376" at bounding box center [610, 361] width 319 height 20
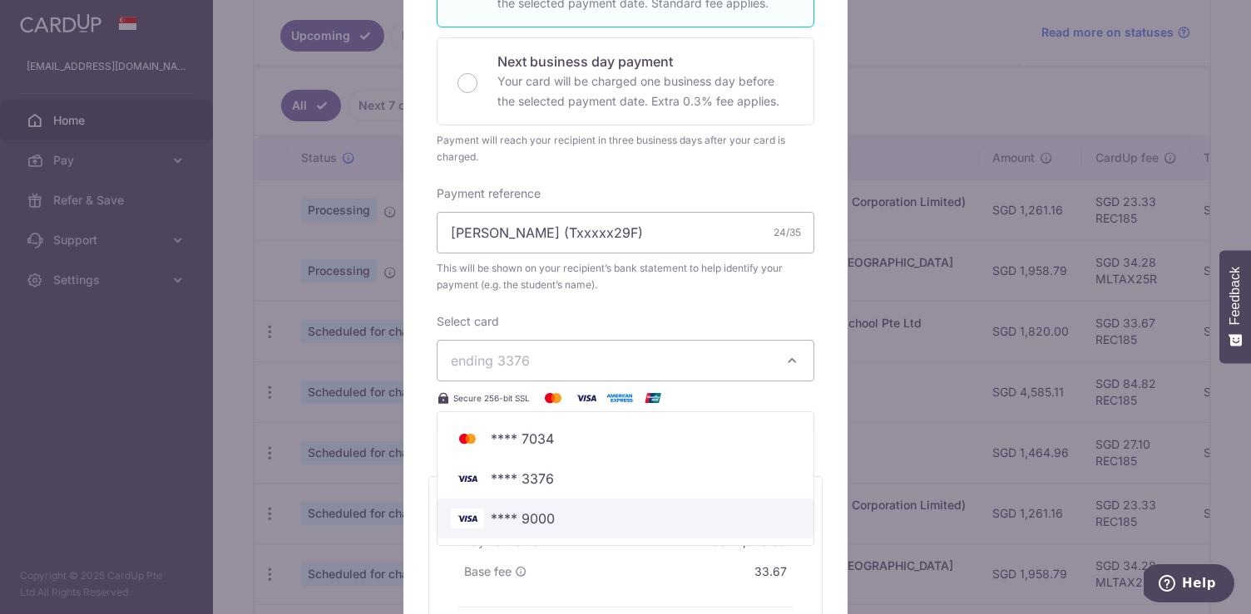
click at [577, 511] on span "**** 9000" at bounding box center [625, 519] width 349 height 20
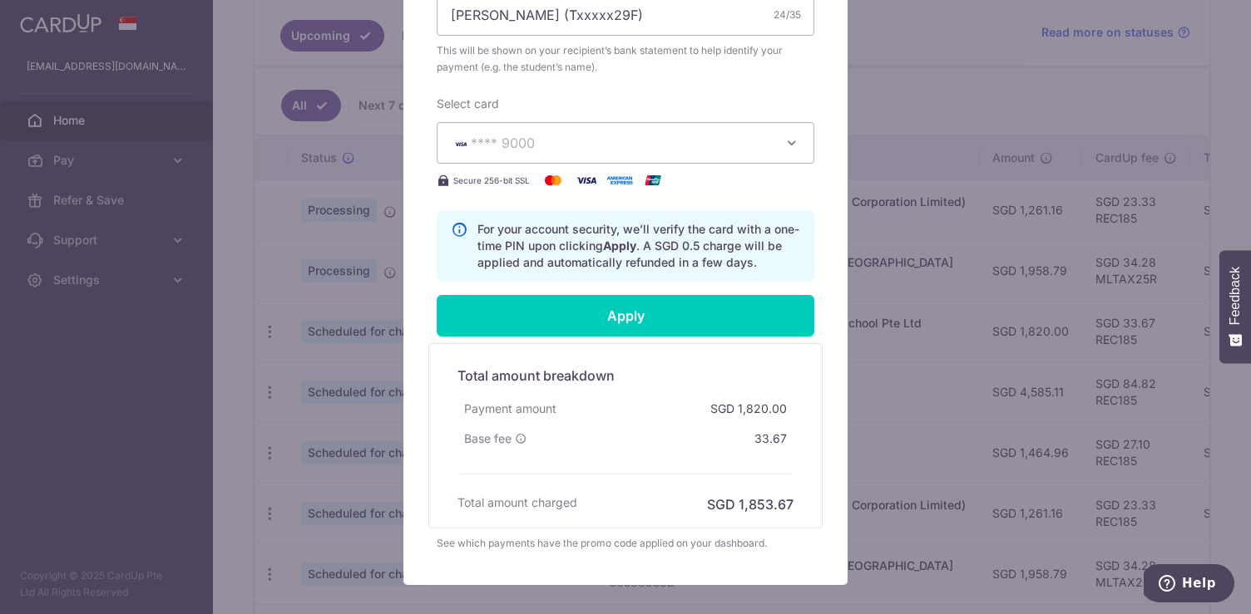
scroll to position [667, 0]
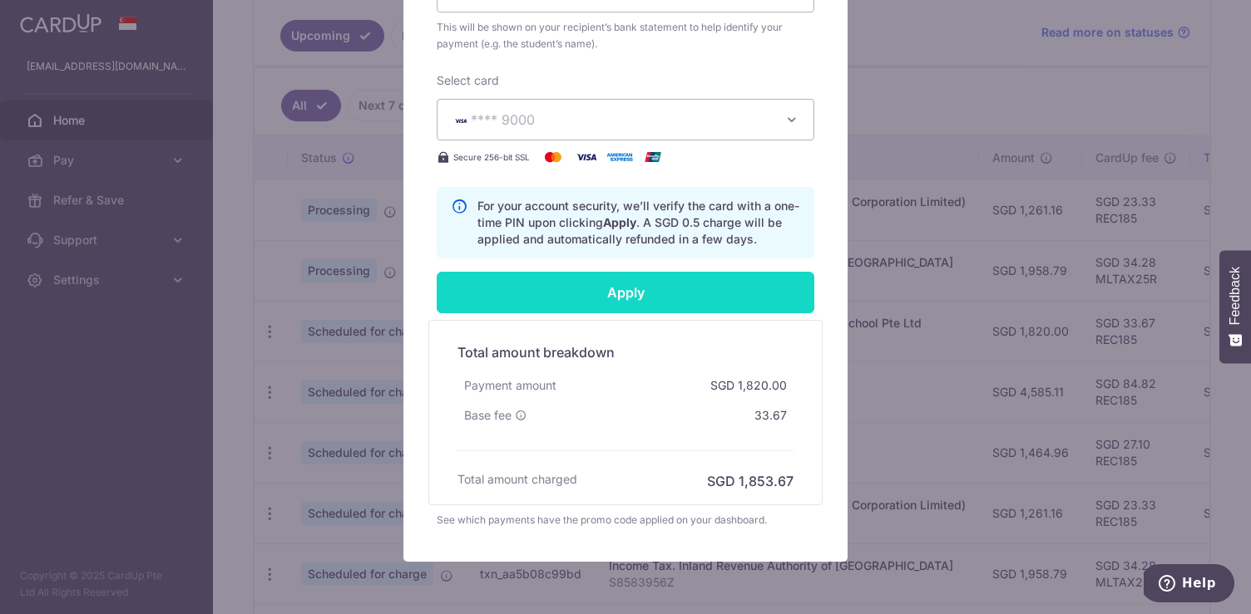
click at [655, 300] on input "Apply" at bounding box center [625, 293] width 377 height 42
type input "Successfully Applied"
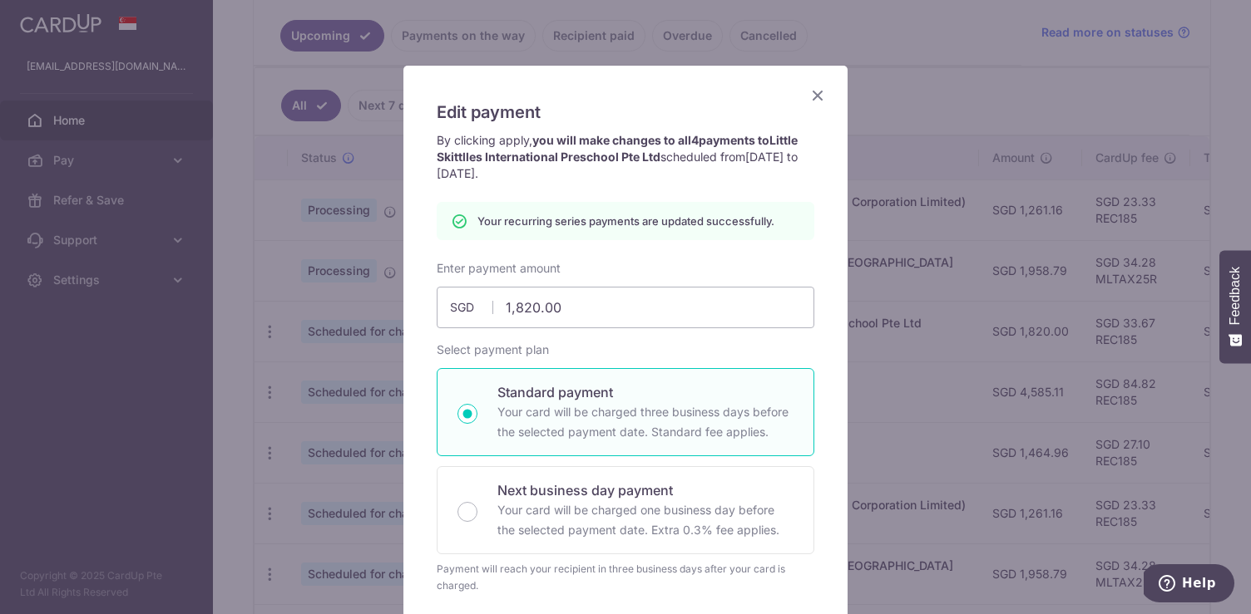
scroll to position [53, 0]
click at [818, 98] on icon "Close" at bounding box center [817, 96] width 20 height 21
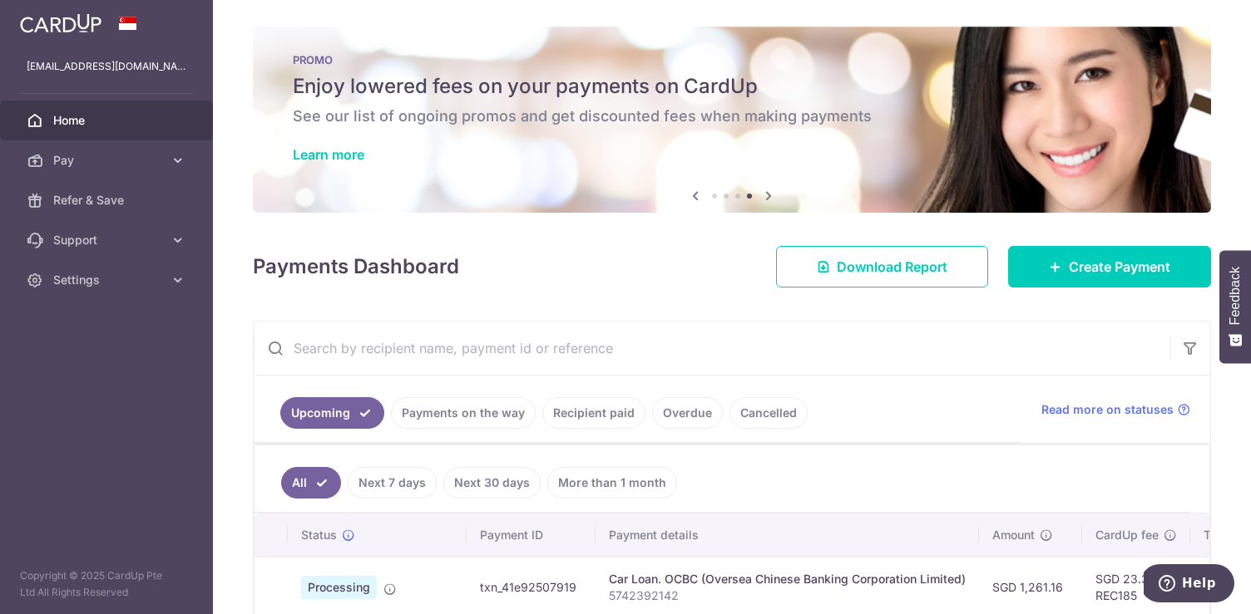
click at [398, 481] on link "Next 7 days" at bounding box center [392, 483] width 89 height 32
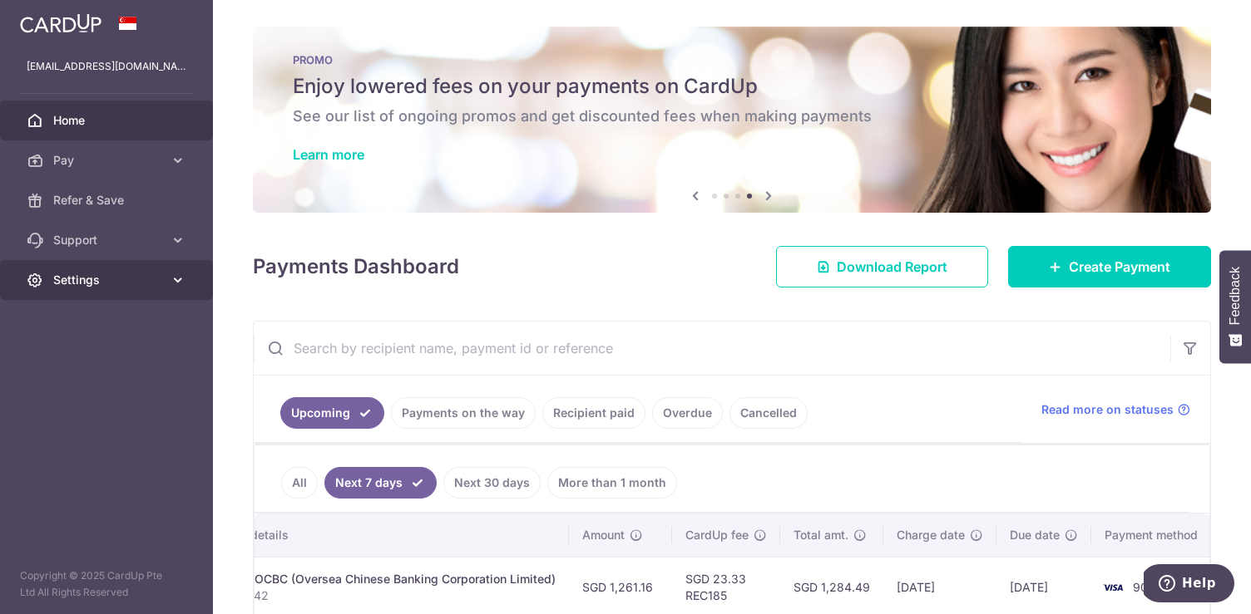
click at [164, 276] on link "Settings" at bounding box center [106, 280] width 213 height 40
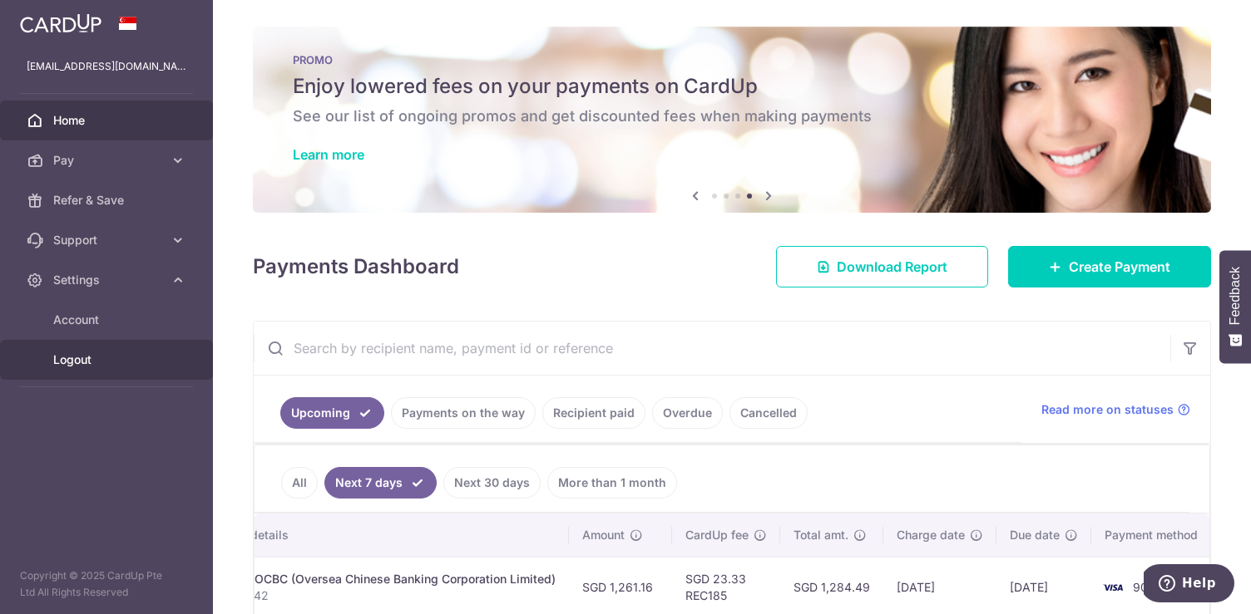
click at [82, 356] on span "Logout" at bounding box center [108, 360] width 110 height 17
